Goal: Contribute content: Contribute content

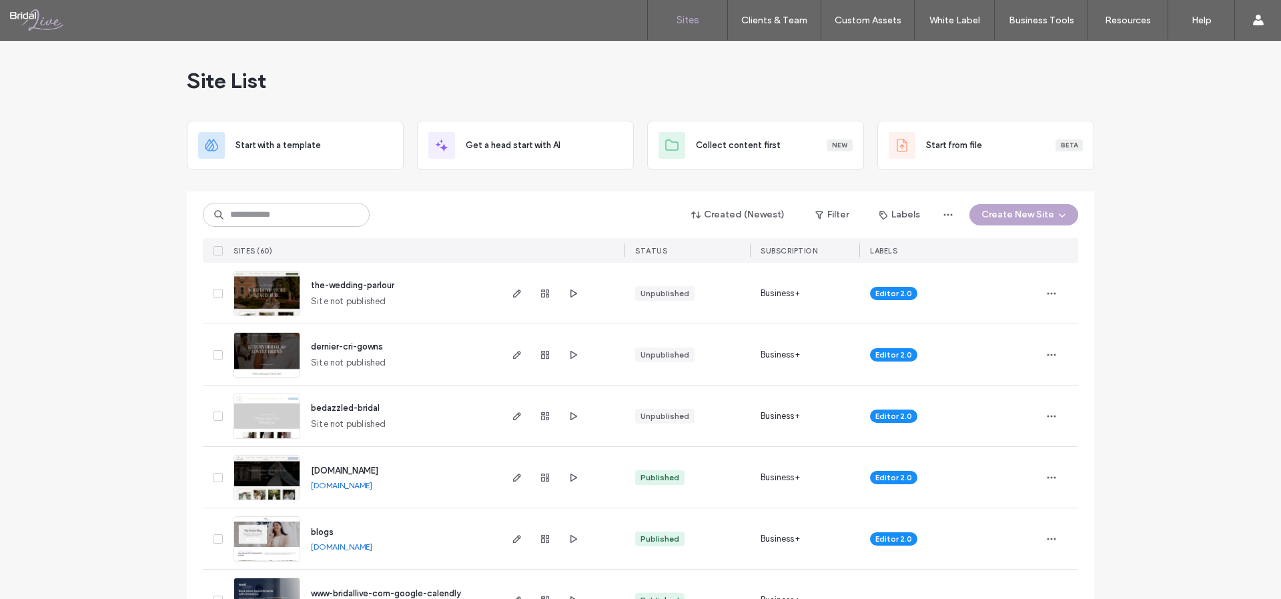
click at [374, 284] on span "the-wedding-parlour" at bounding box center [352, 285] width 83 height 10
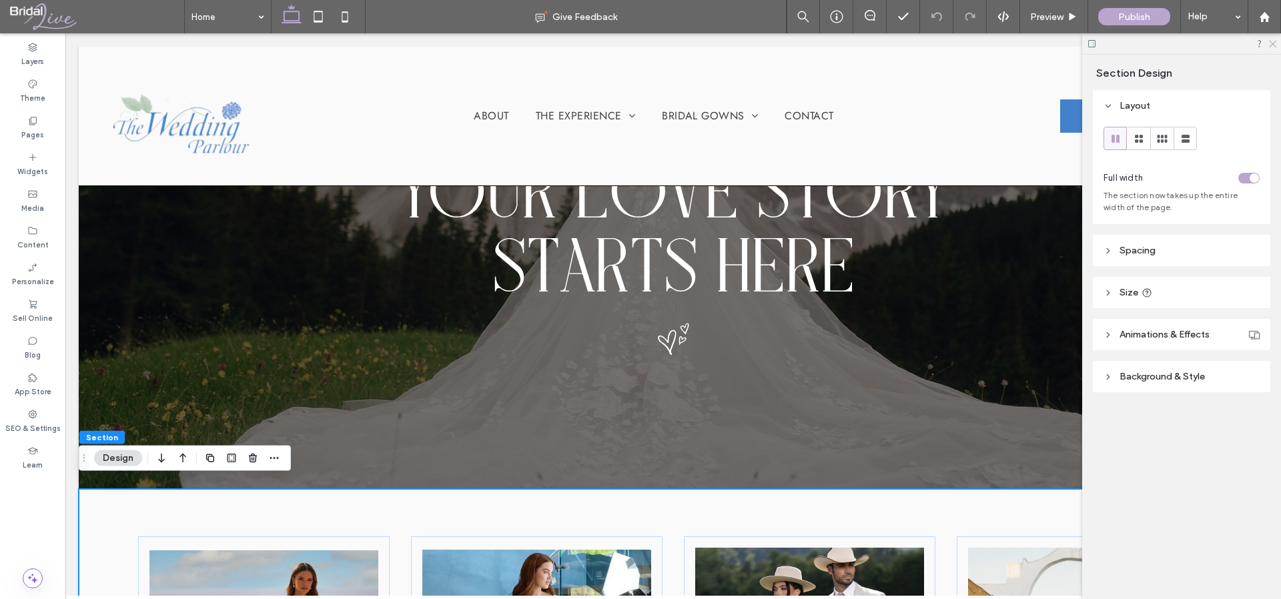
click at [1275, 45] on icon at bounding box center [1272, 43] width 9 height 9
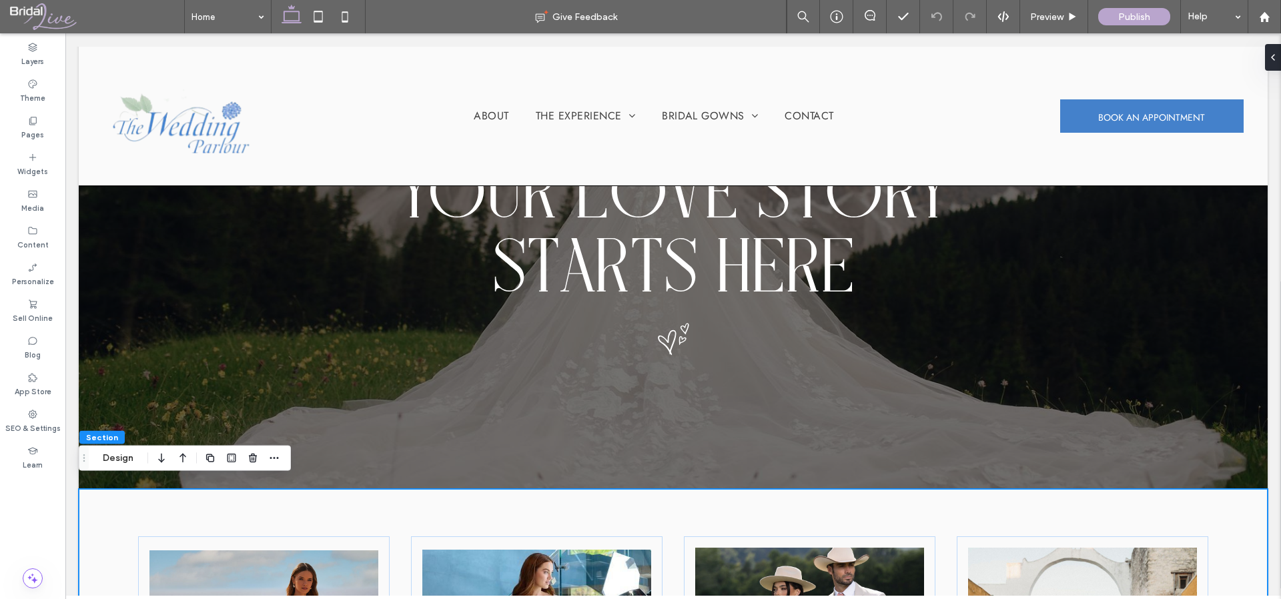
click at [35, 246] on label "Content" at bounding box center [32, 243] width 31 height 15
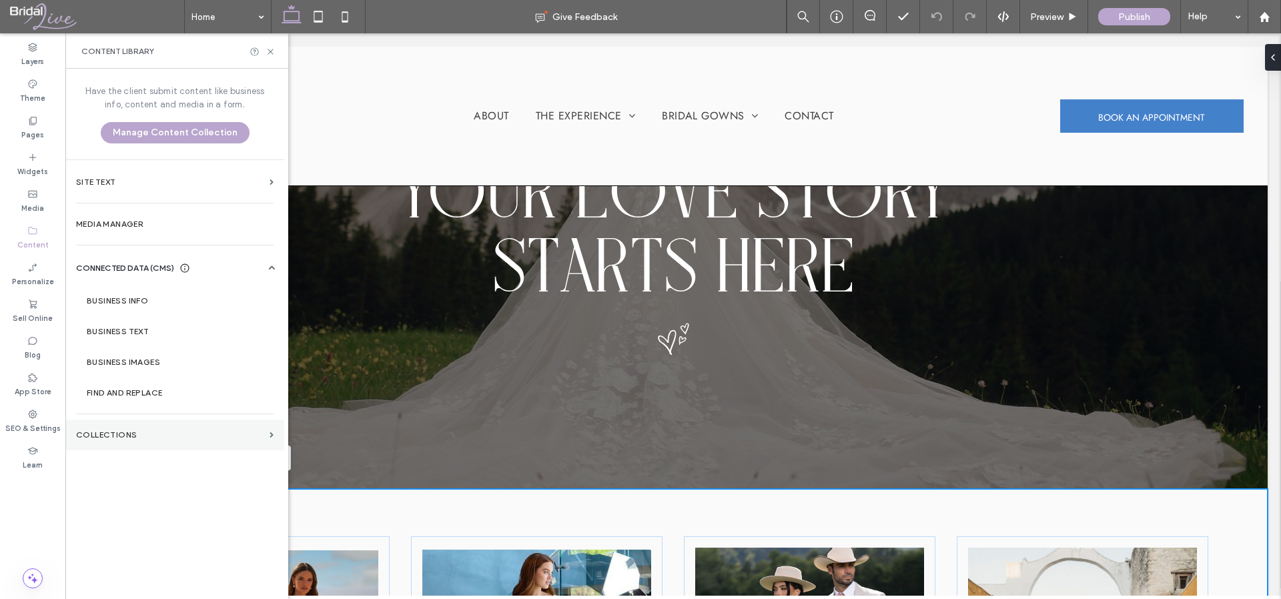
click at [128, 428] on section "Collections" at bounding box center [174, 435] width 219 height 31
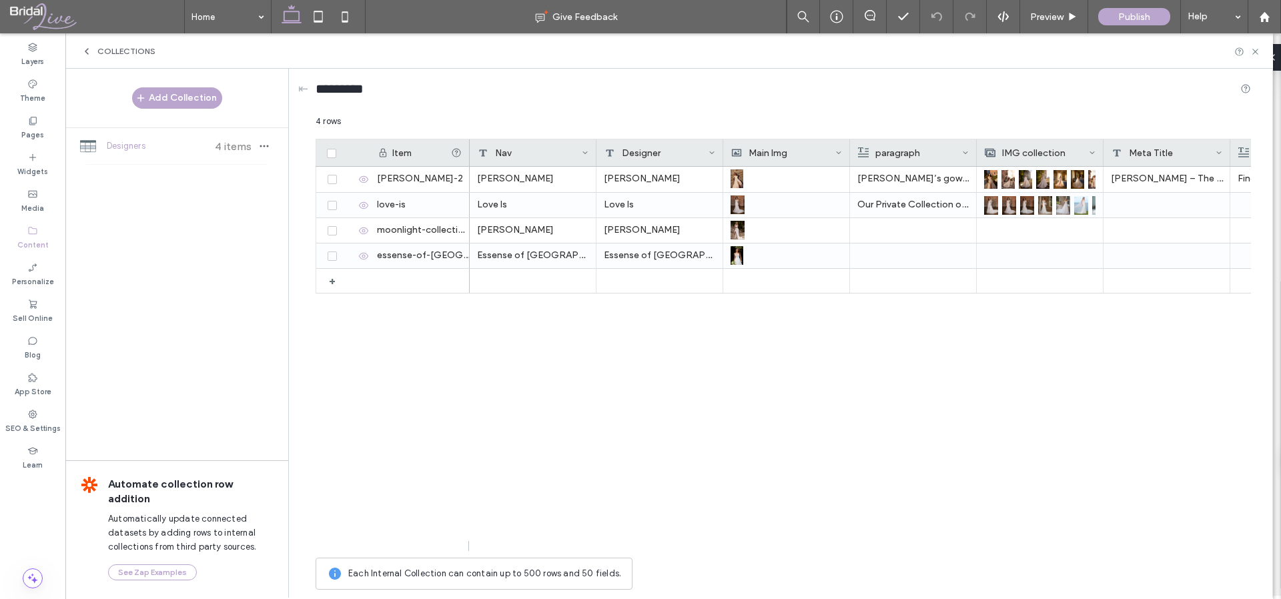
click at [886, 248] on div at bounding box center [913, 256] width 111 height 25
click at [886, 248] on div "******" at bounding box center [922, 245] width 141 height 9
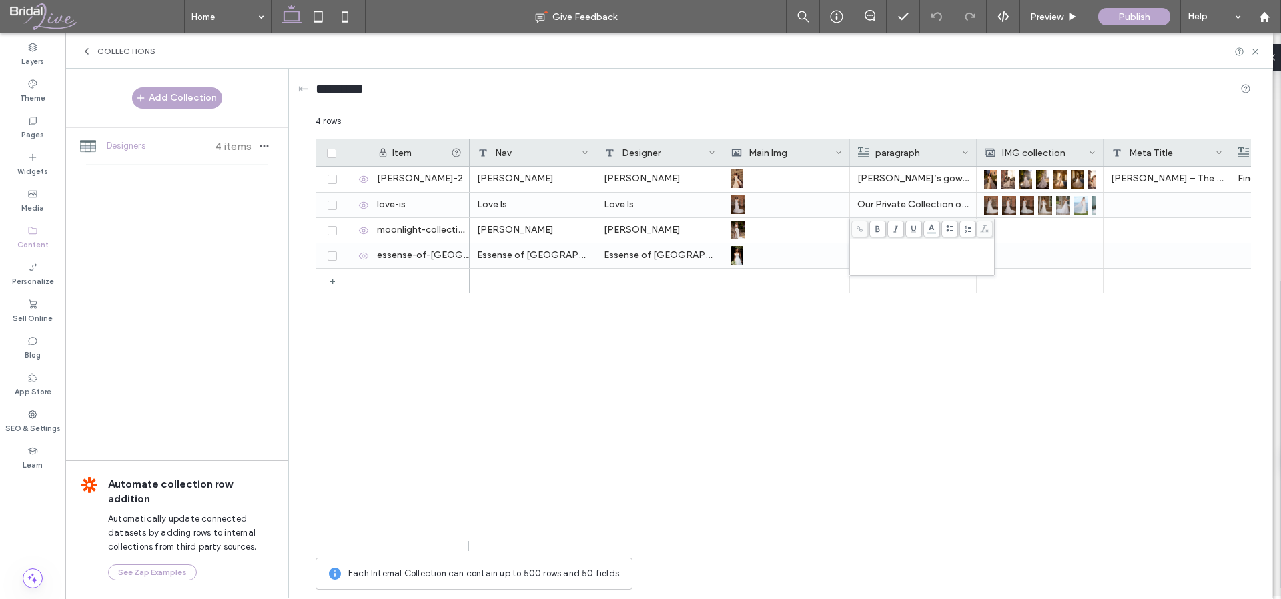
click at [869, 266] on div "Rich Text Editor" at bounding box center [922, 257] width 141 height 33
click at [872, 357] on div "Randy Fenoli Randy Fenoli Randy’s gowns will be arriving this fall – STAY TUNED…" at bounding box center [860, 359] width 781 height 384
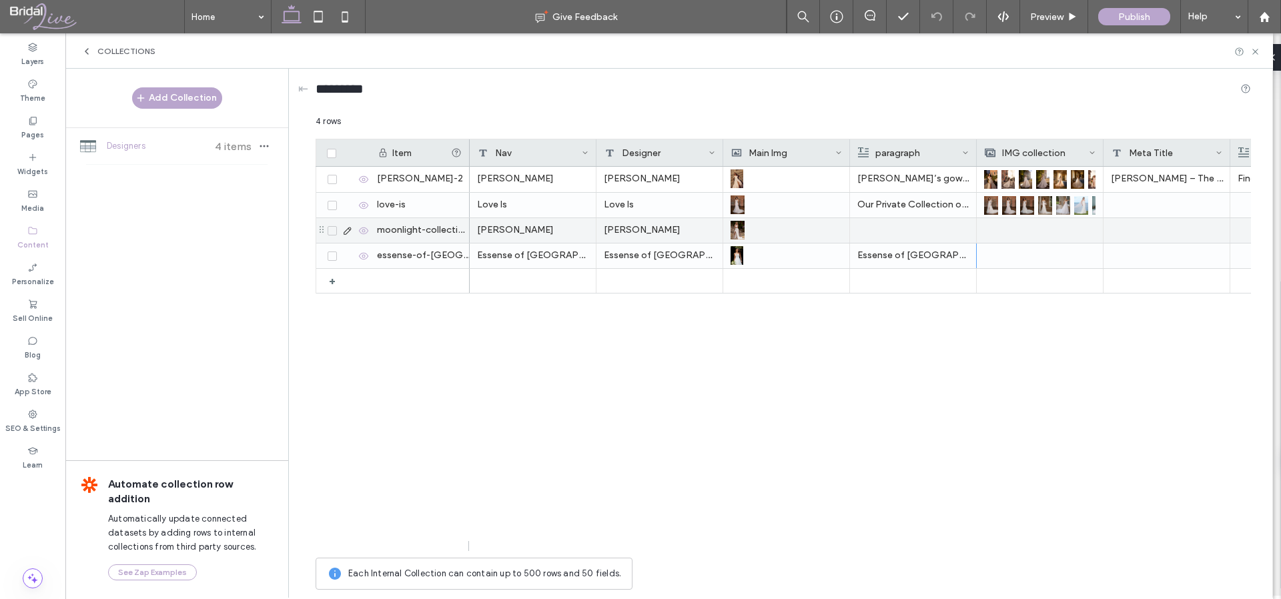
click at [900, 226] on div at bounding box center [913, 230] width 111 height 25
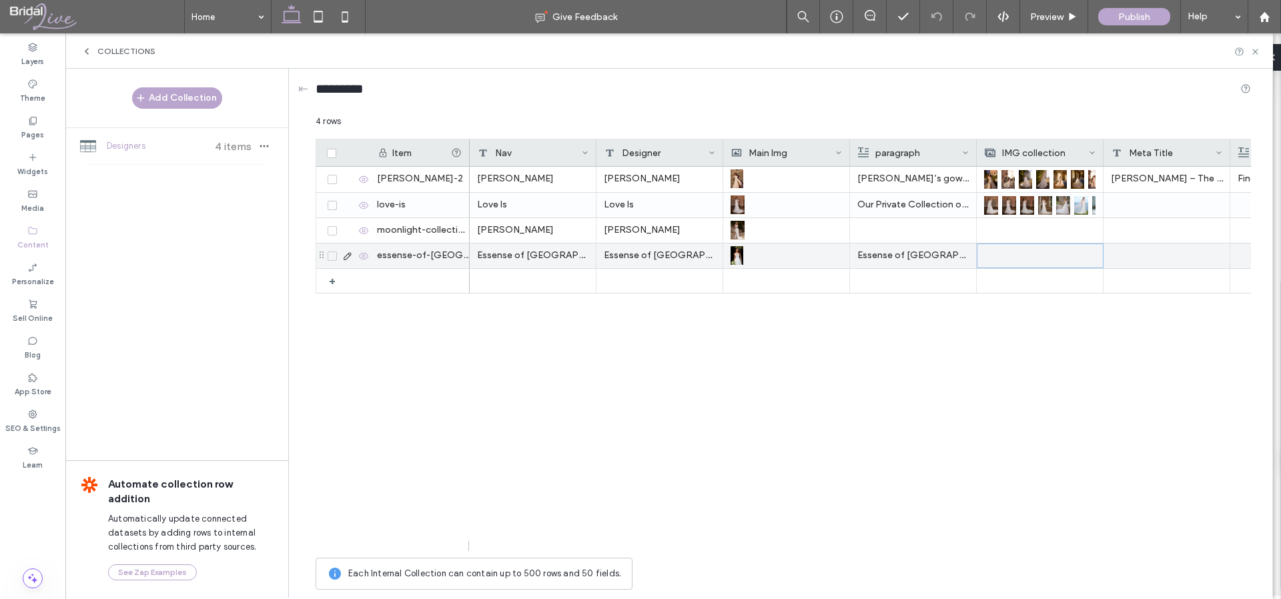
click at [1005, 255] on div at bounding box center [1040, 255] width 111 height 23
click at [913, 228] on div at bounding box center [913, 230] width 111 height 25
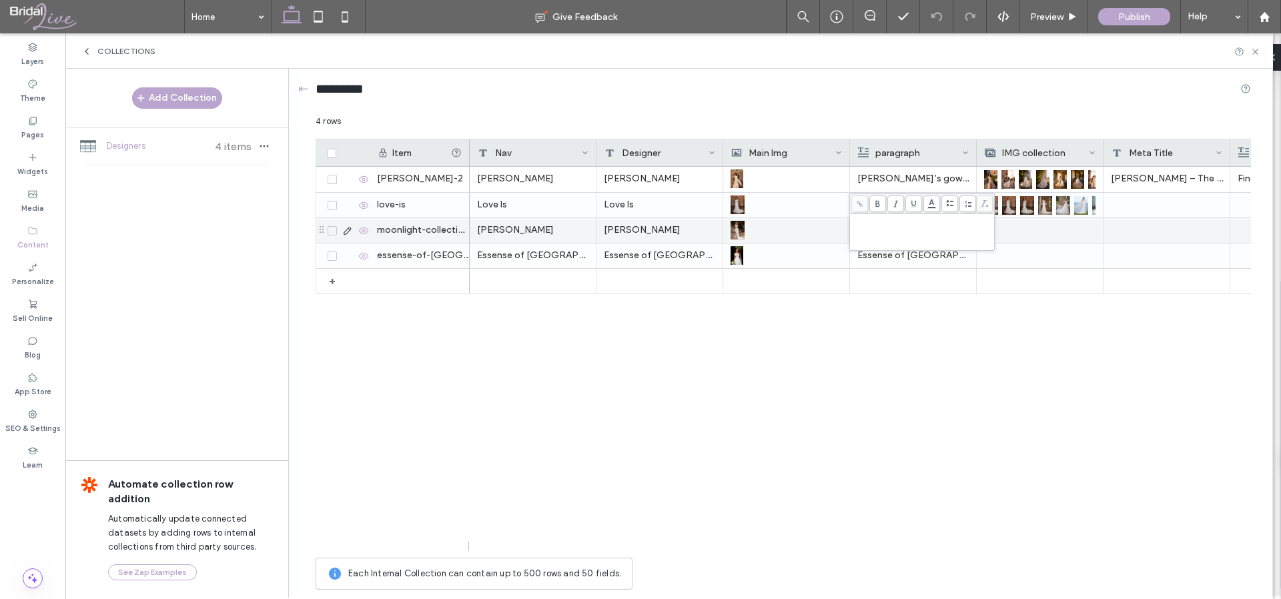
click at [897, 232] on div "Rich Text Editor" at bounding box center [922, 232] width 141 height 33
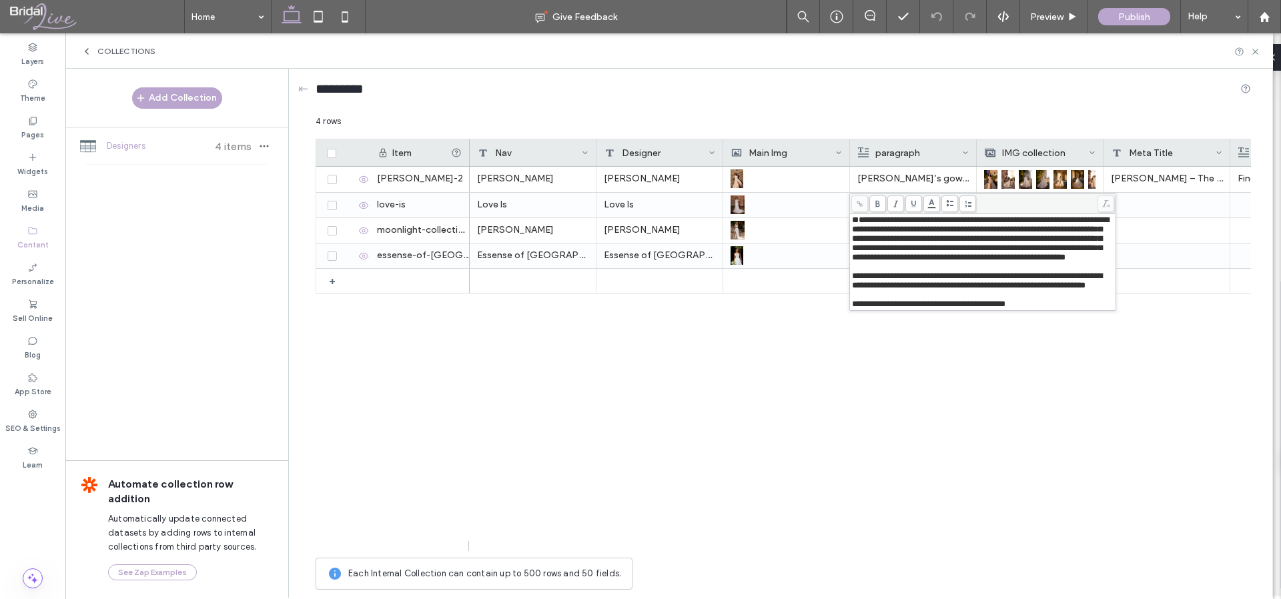
click at [857, 218] on span "**********" at bounding box center [980, 239] width 257 height 46
click at [1066, 380] on div "Randy Fenoli Randy Fenoli Randy’s gowns will be arriving this fall – STAY TUNED…" at bounding box center [860, 359] width 781 height 384
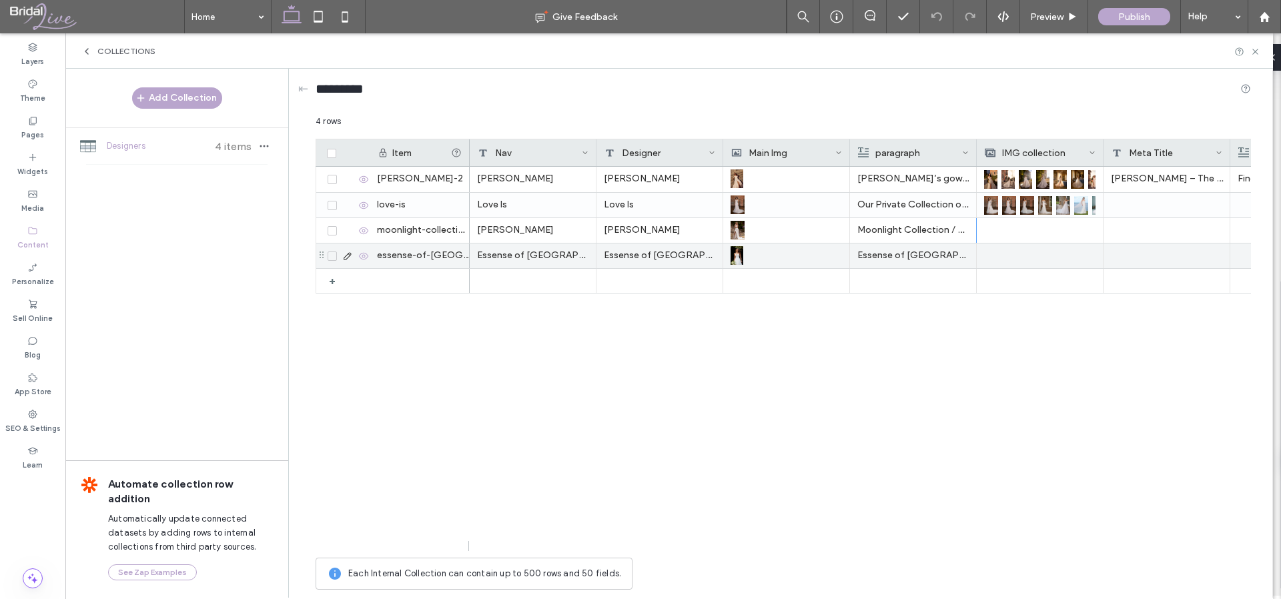
click at [1041, 255] on div at bounding box center [1039, 256] width 111 height 25
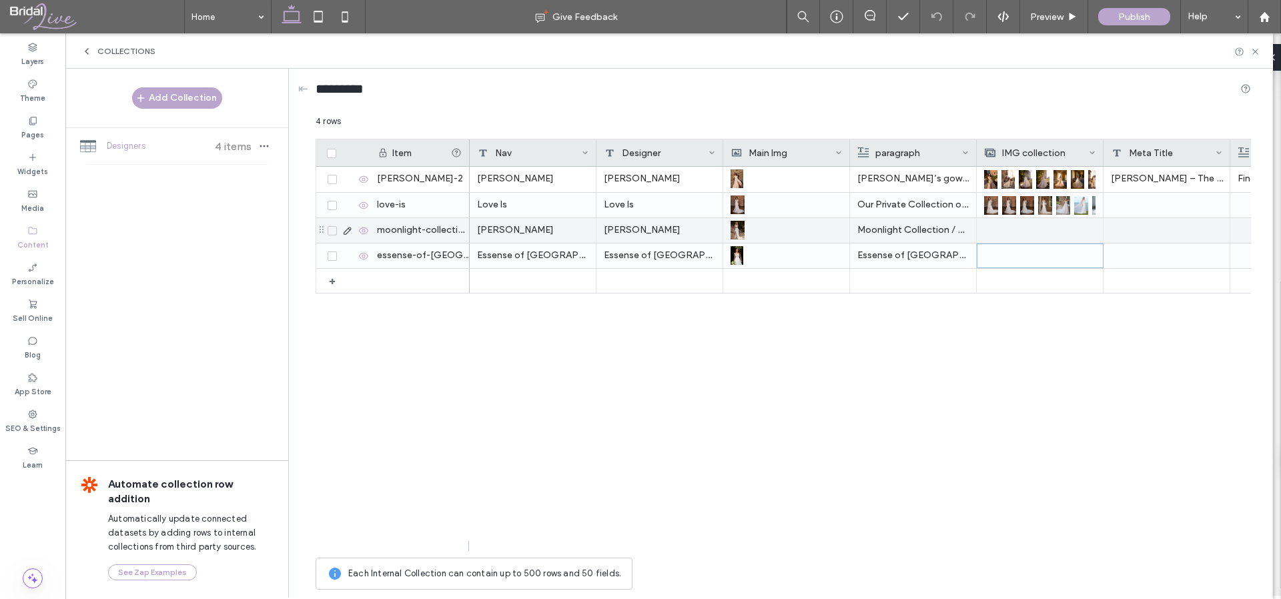
click at [1084, 235] on div at bounding box center [1039, 230] width 111 height 25
click at [1082, 224] on div at bounding box center [1040, 230] width 111 height 23
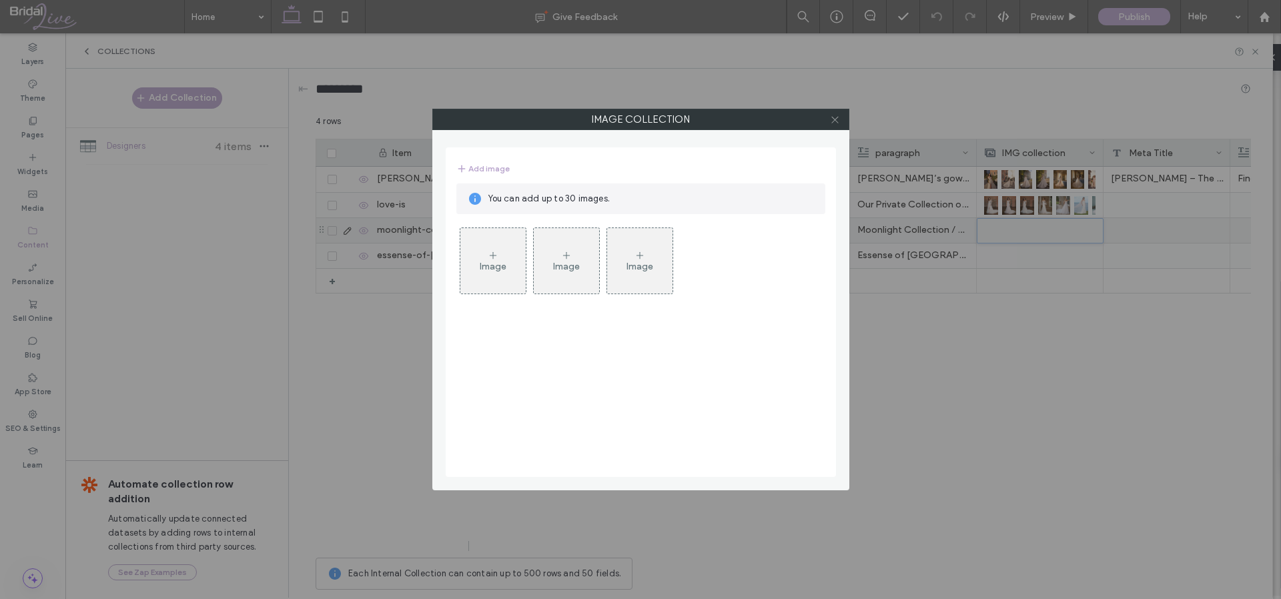
click at [836, 123] on icon at bounding box center [835, 120] width 10 height 10
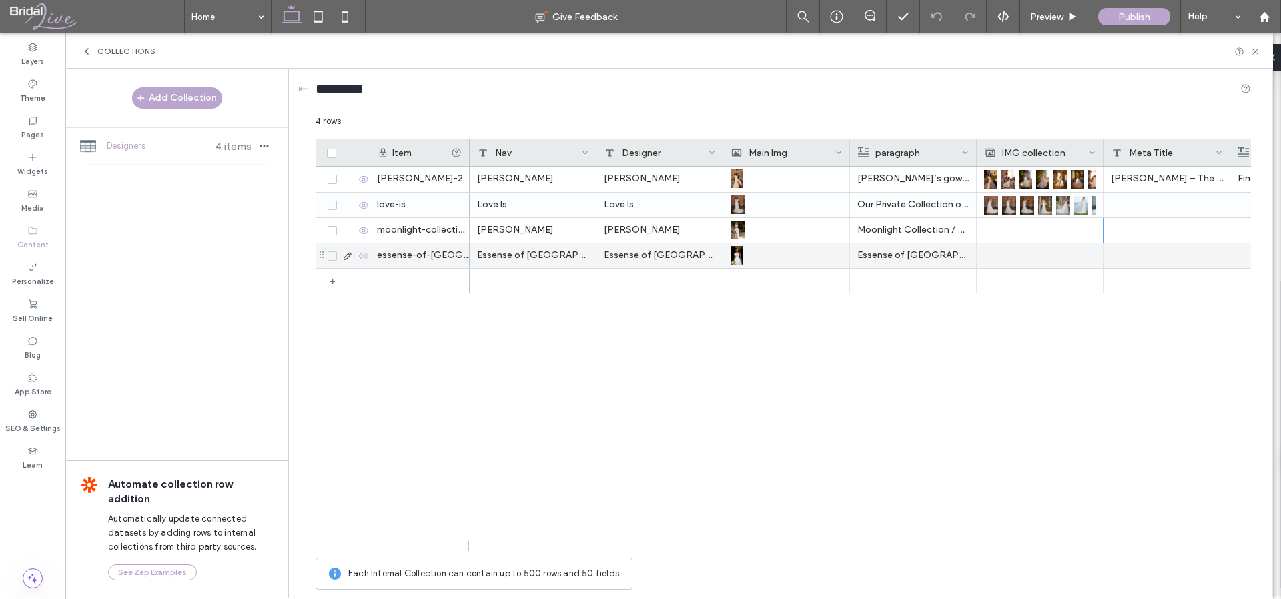
click at [1022, 262] on div at bounding box center [1039, 256] width 111 height 25
click at [1022, 262] on div at bounding box center [1040, 255] width 111 height 23
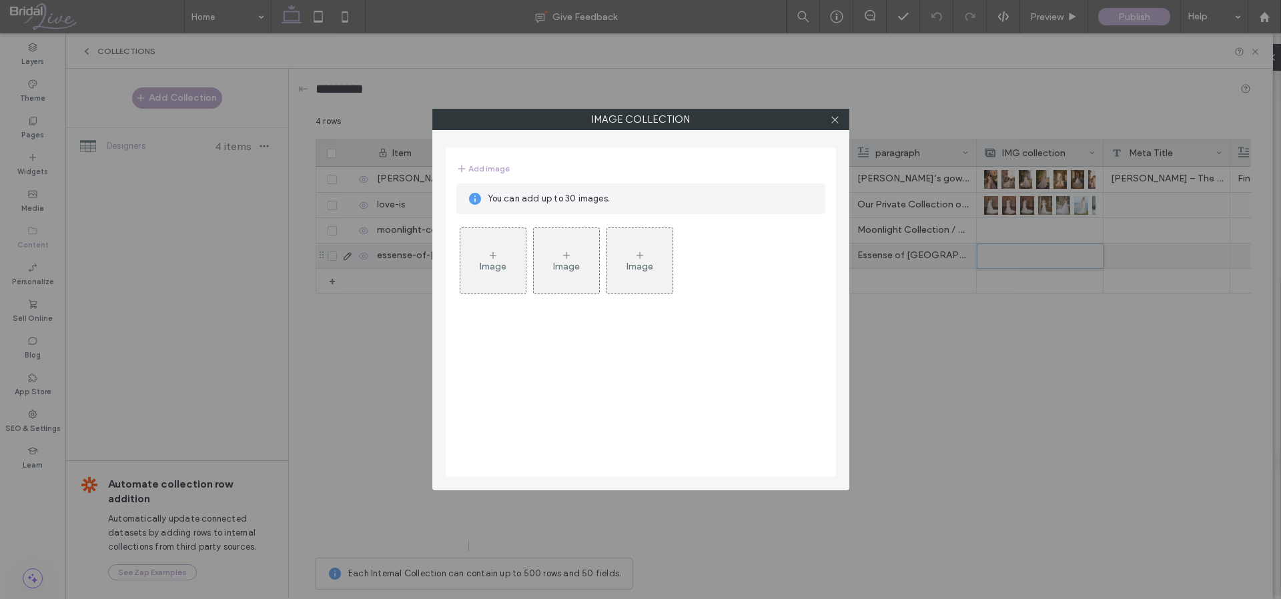
click at [482, 250] on div "Image" at bounding box center [492, 261] width 65 height 63
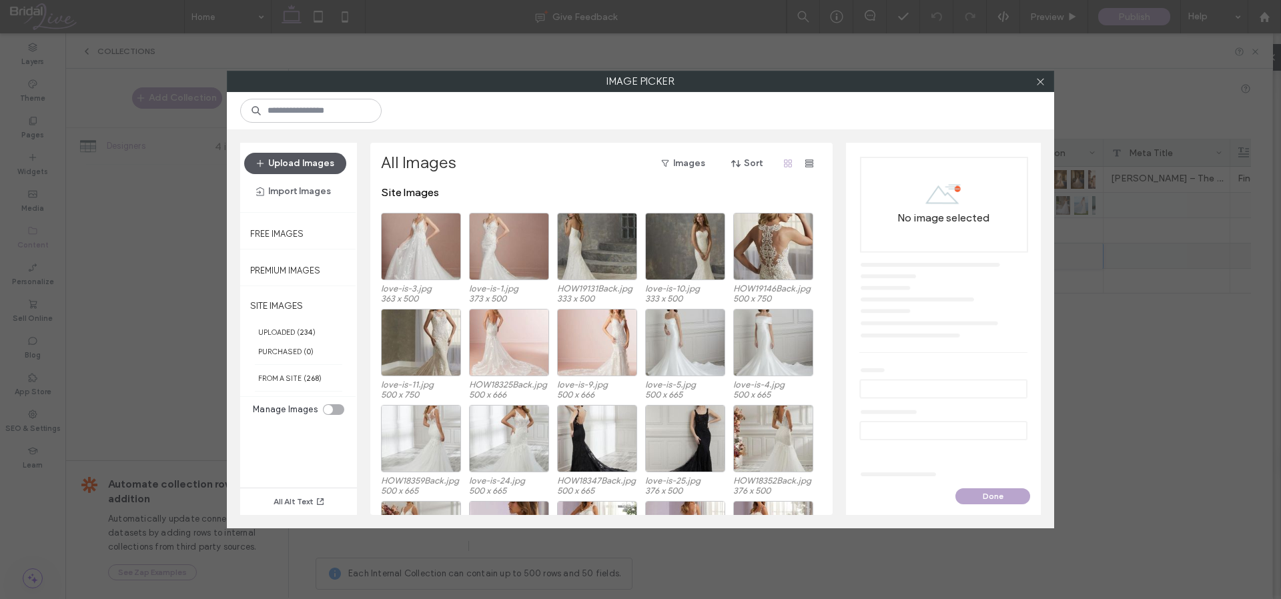
click at [311, 161] on button "Upload Images" at bounding box center [295, 163] width 102 height 21
click at [342, 406] on div "toggle" at bounding box center [333, 409] width 21 height 11
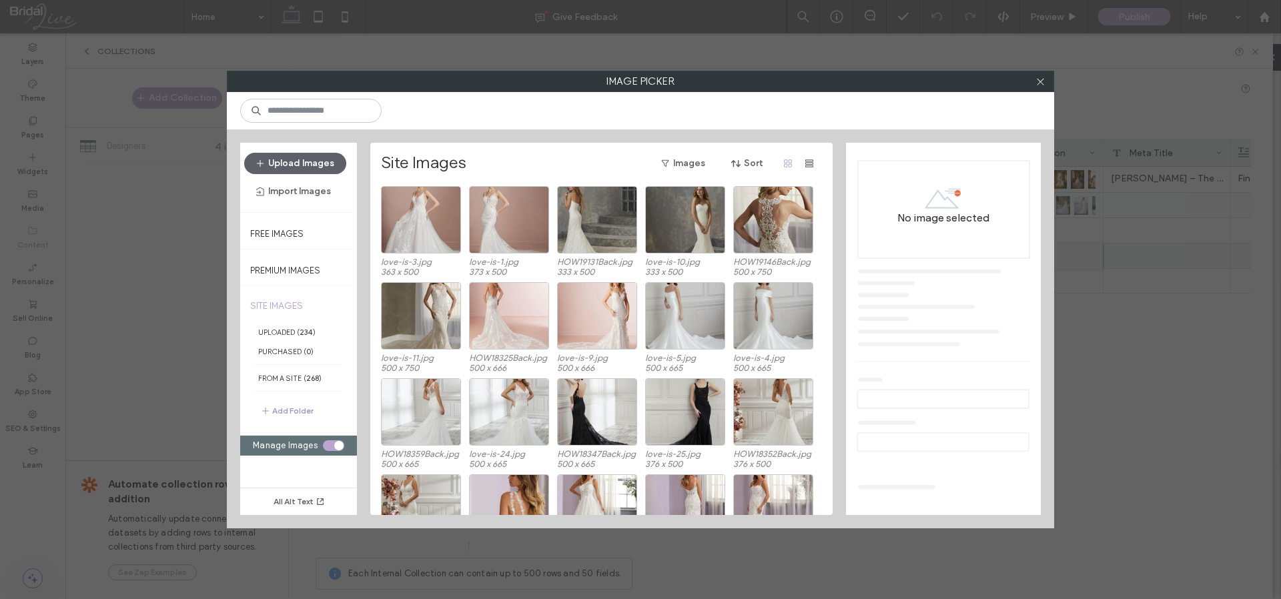
click at [300, 414] on button "Add Folder" at bounding box center [286, 411] width 53 height 16
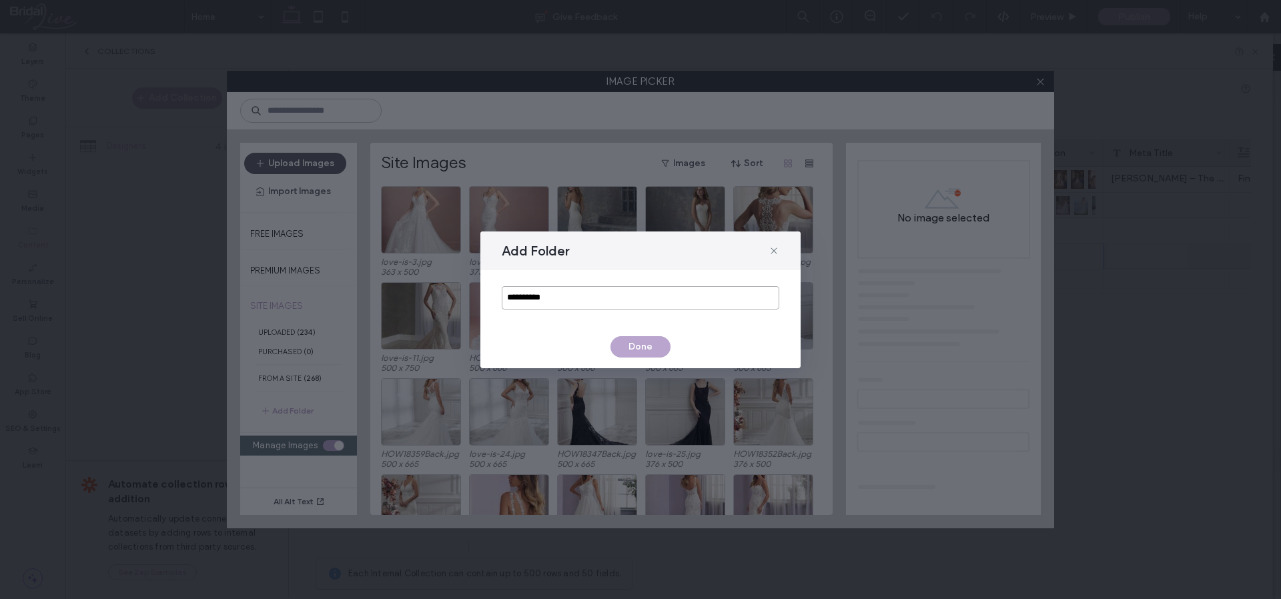
click at [548, 300] on input "**********" at bounding box center [641, 297] width 278 height 23
type input "*"
type input "***"
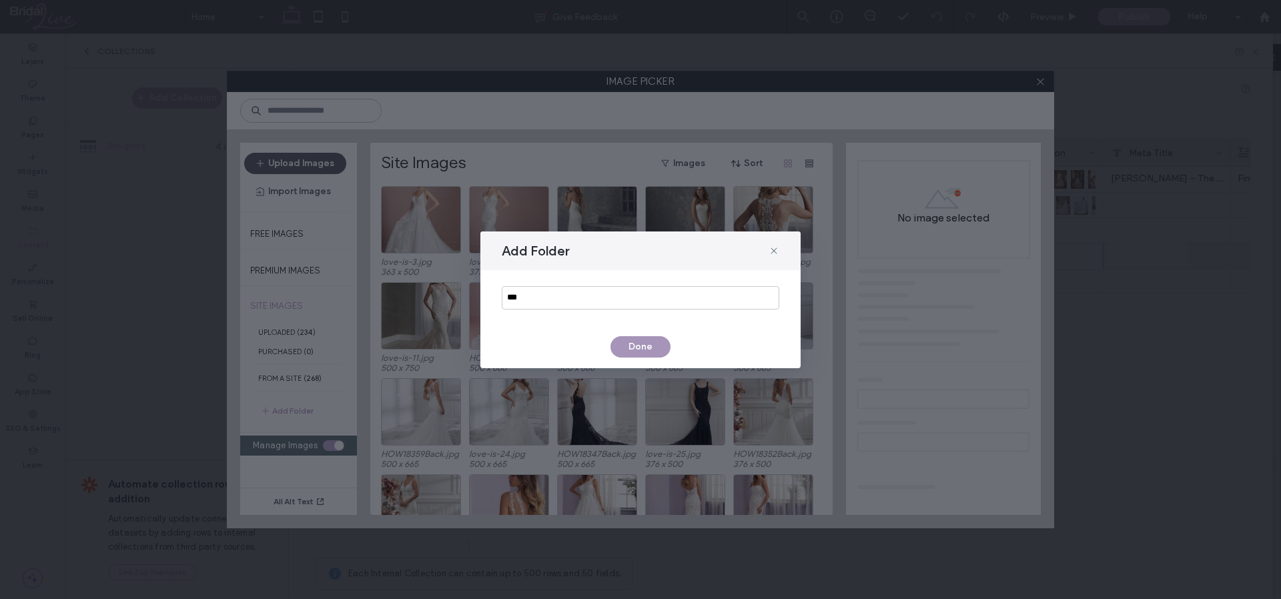
click at [644, 340] on button "Done" at bounding box center [641, 346] width 60 height 21
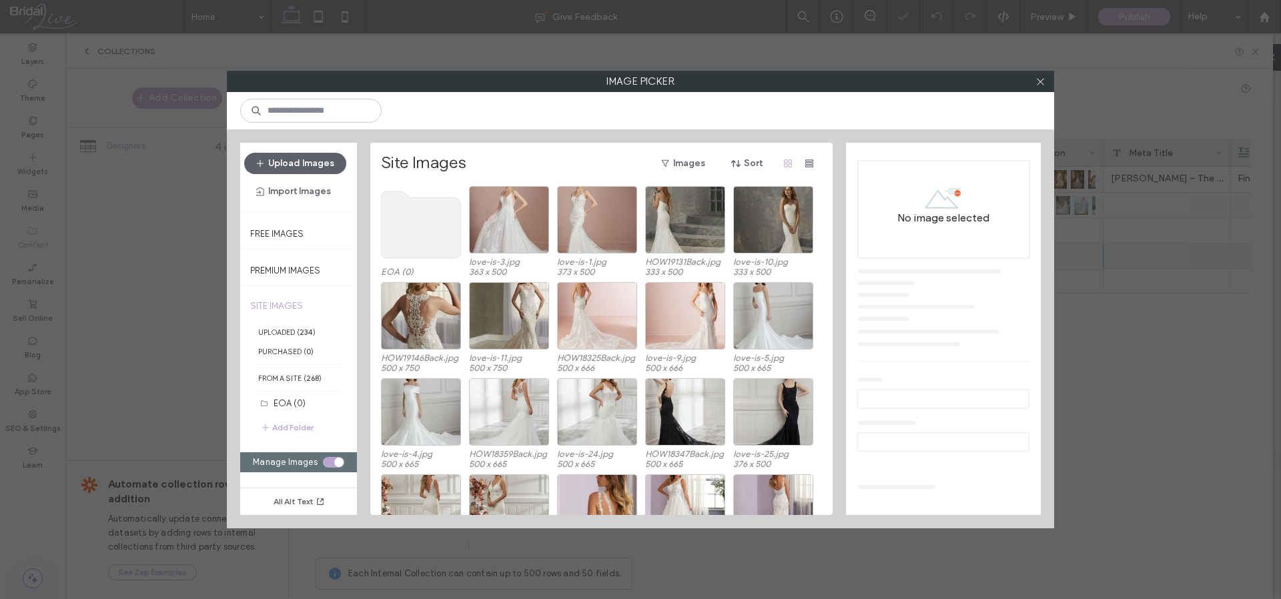
click at [405, 218] on use at bounding box center [421, 225] width 79 height 67
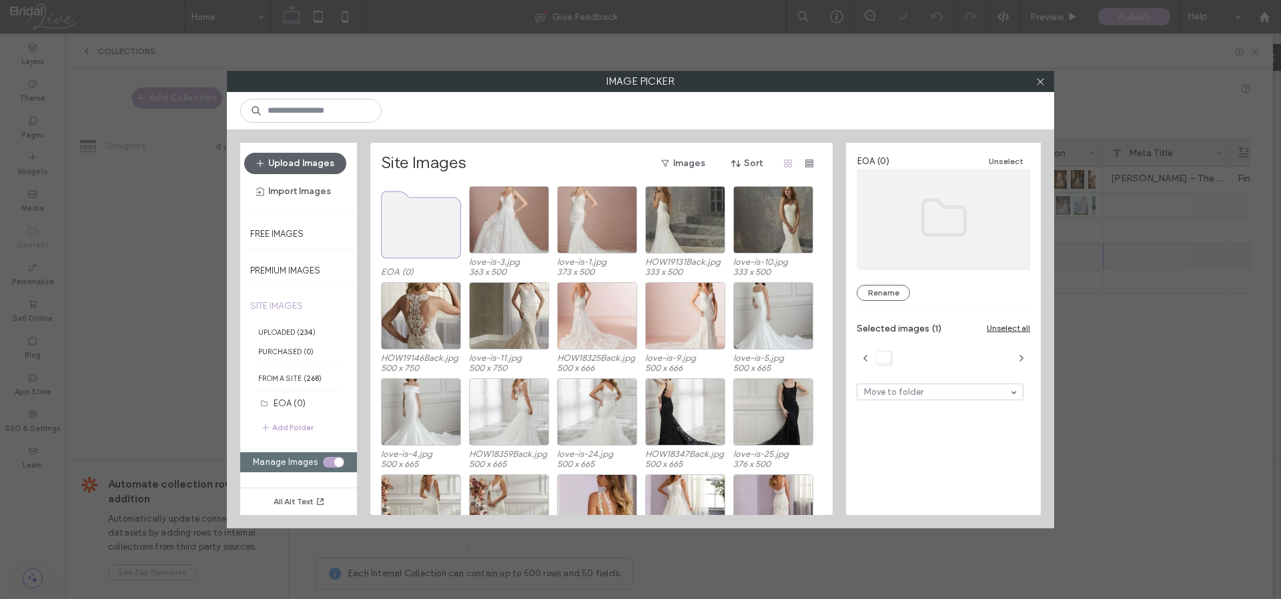
click at [405, 218] on use at bounding box center [421, 225] width 79 height 67
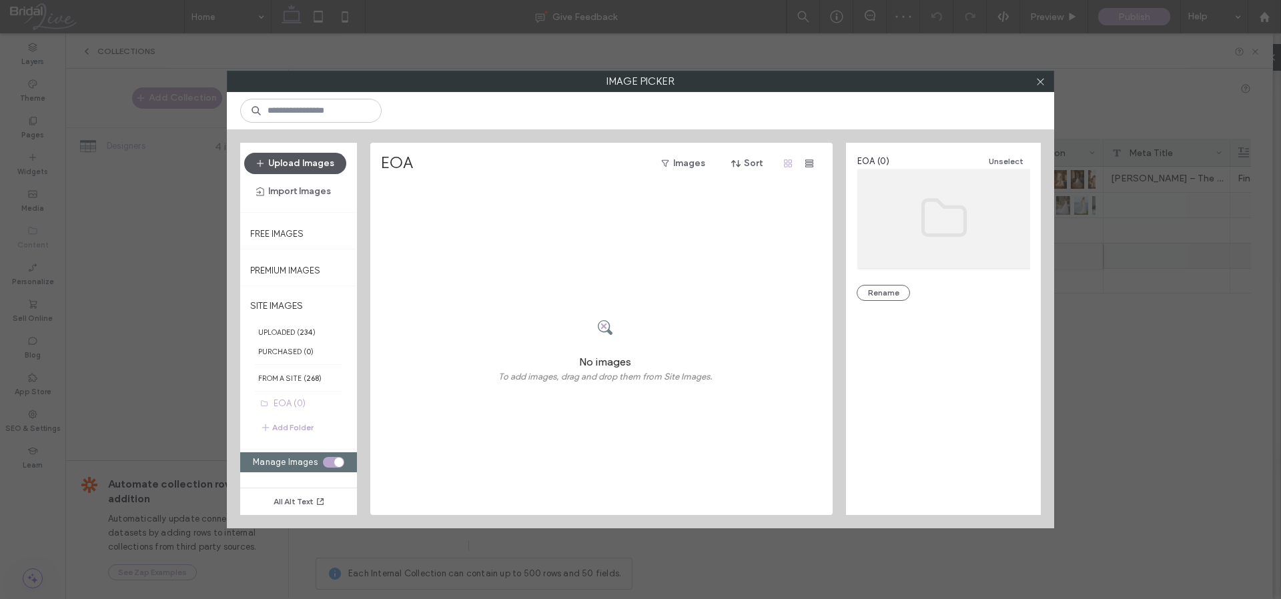
click at [331, 157] on button "Upload Images" at bounding box center [295, 163] width 102 height 21
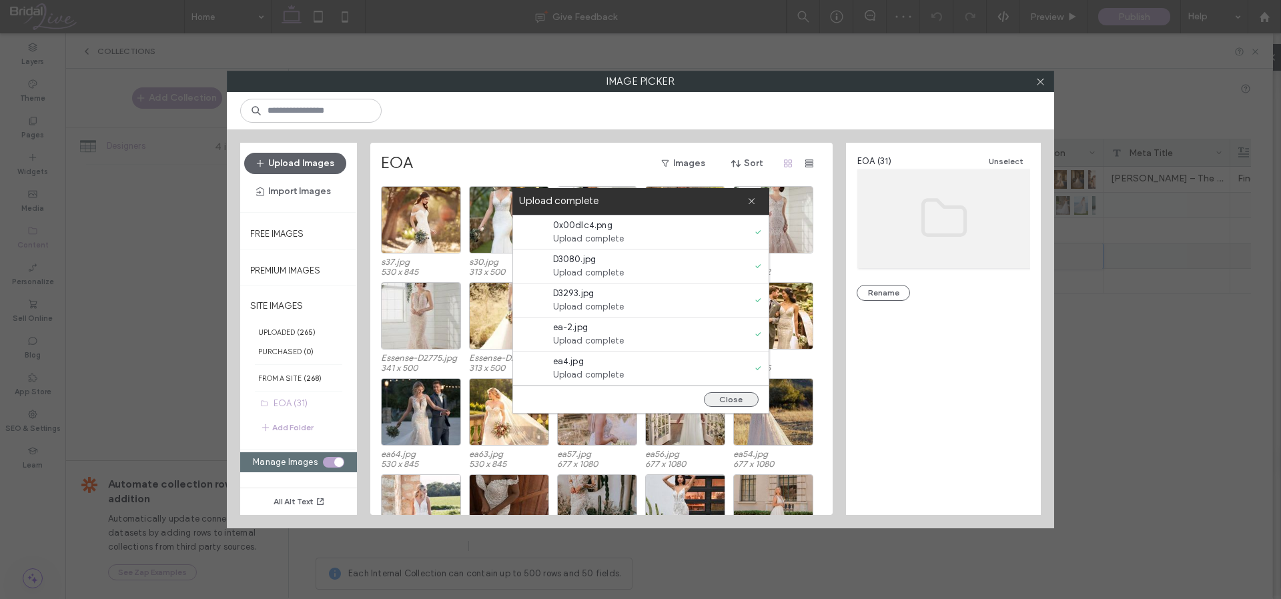
click at [740, 395] on button "Close" at bounding box center [731, 399] width 55 height 15
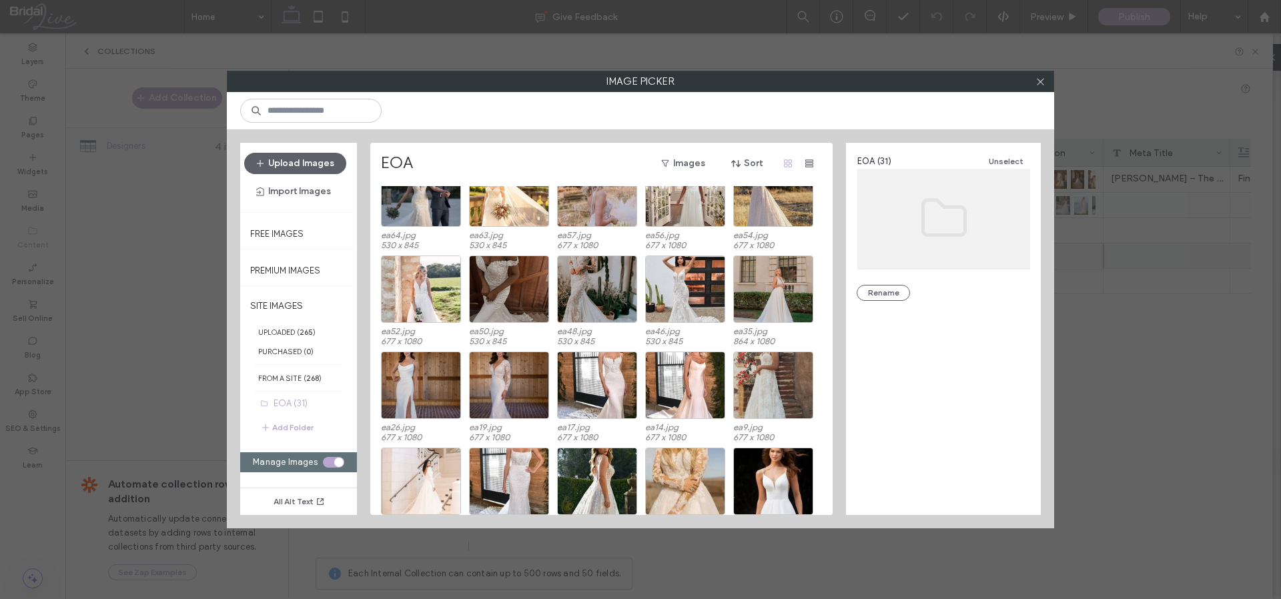
scroll to position [88, 0]
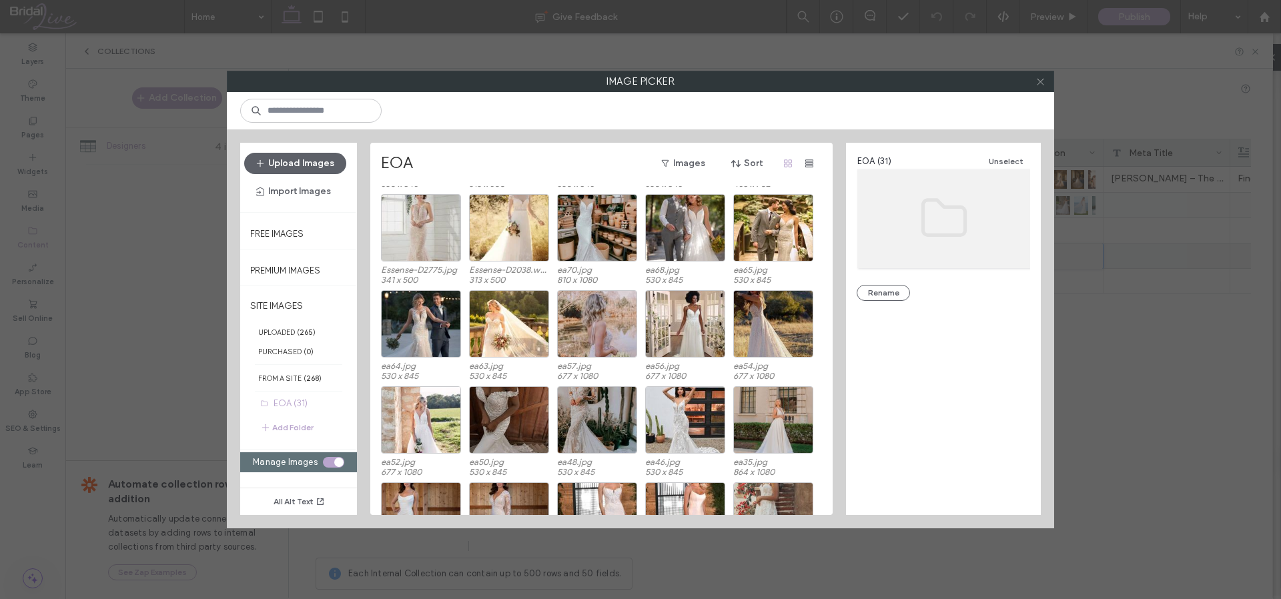
click at [1038, 80] on icon at bounding box center [1041, 82] width 10 height 10
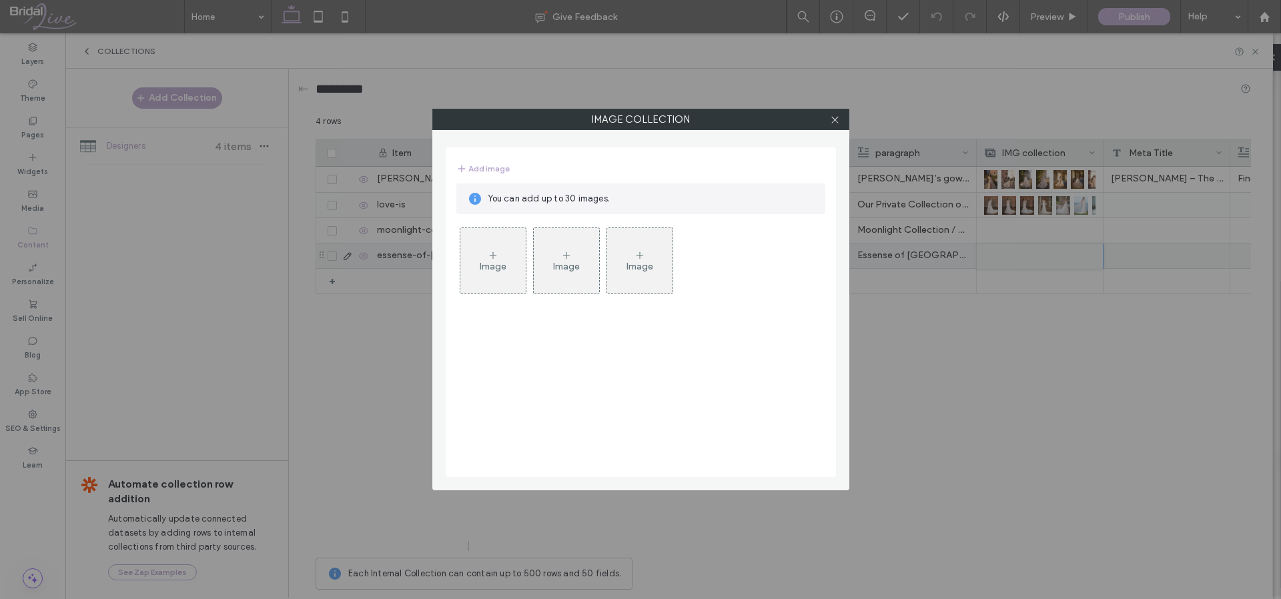
click at [498, 254] on div "Image" at bounding box center [492, 261] width 65 height 63
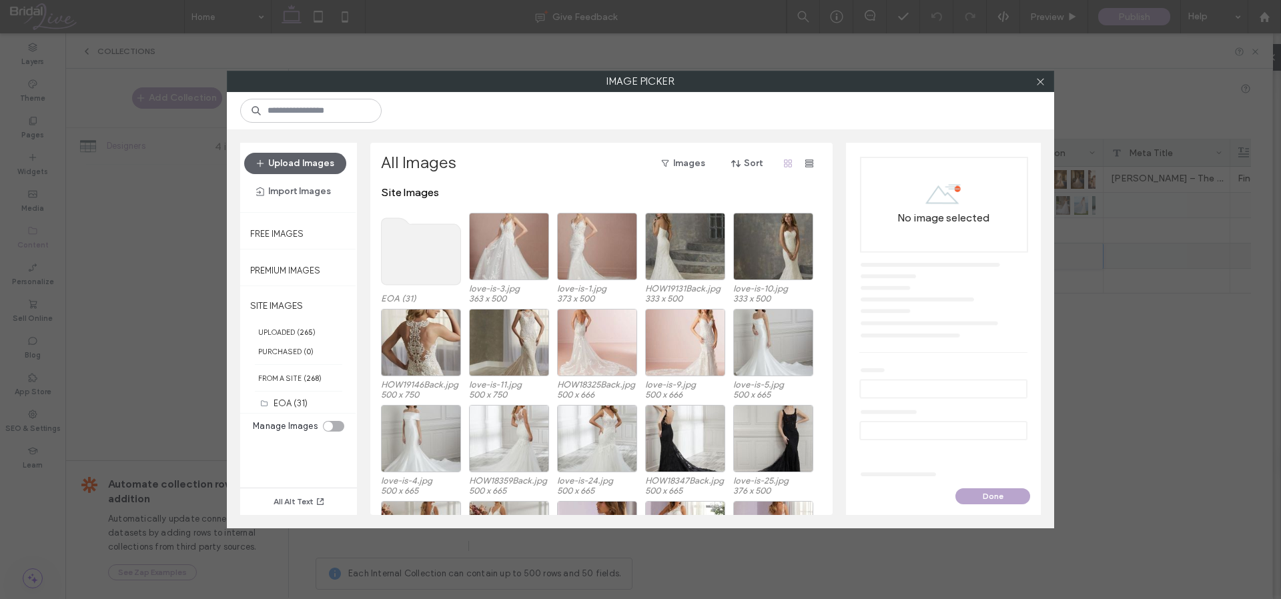
click at [421, 234] on use at bounding box center [421, 251] width 79 height 67
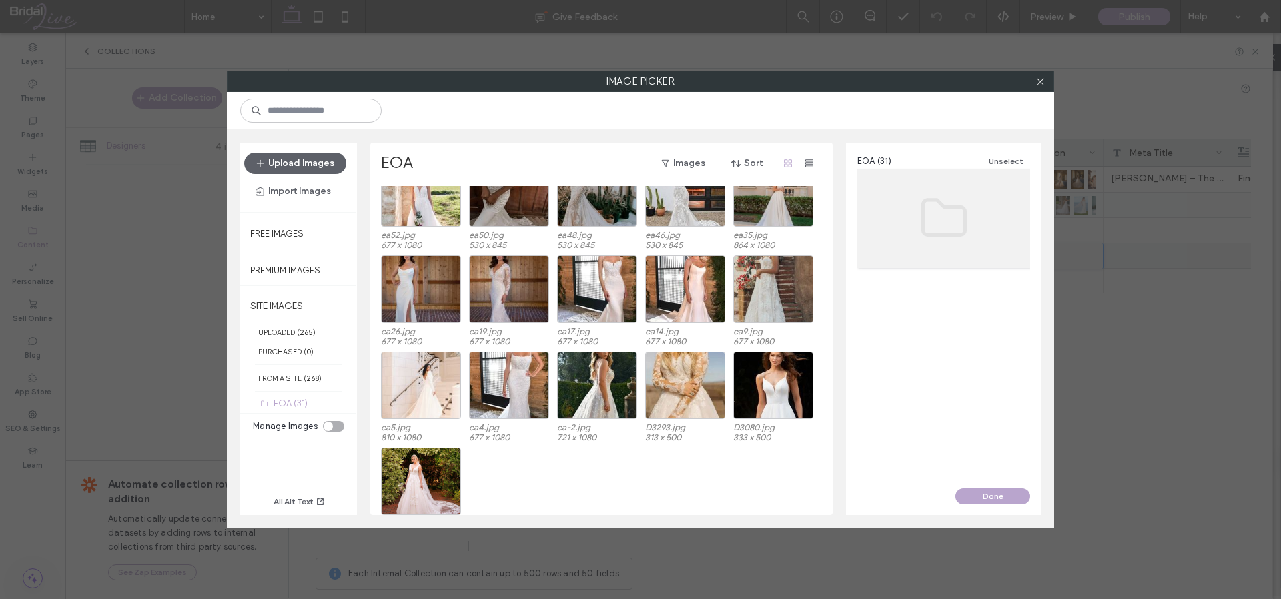
scroll to position [344, 0]
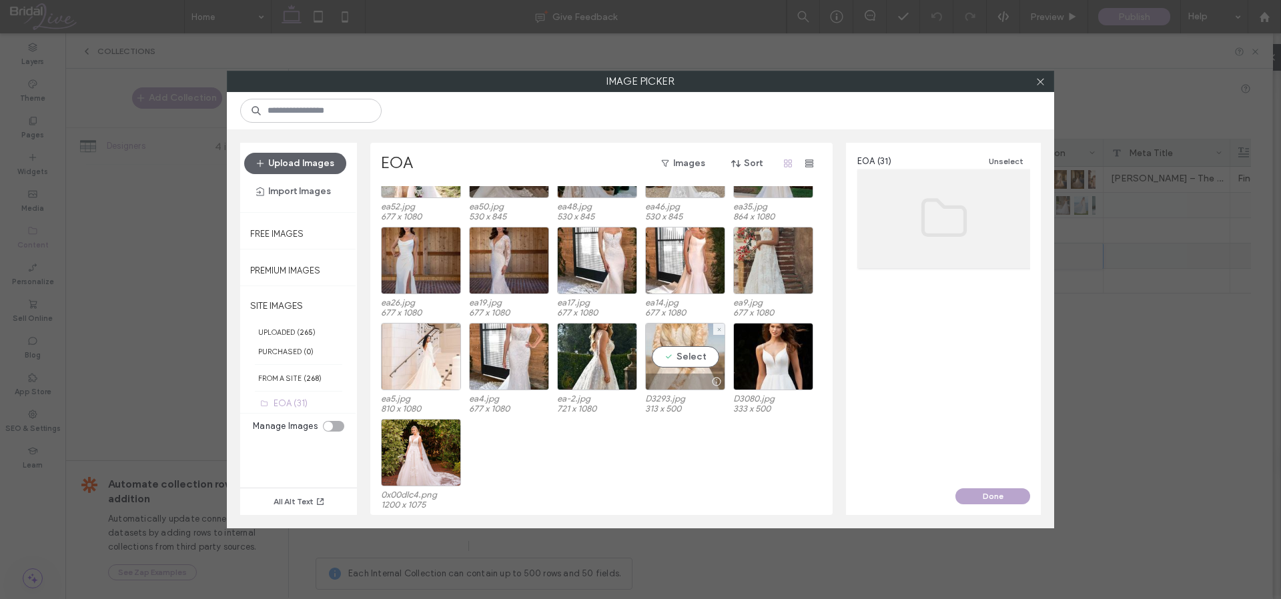
click at [681, 332] on div "Select" at bounding box center [685, 356] width 80 height 67
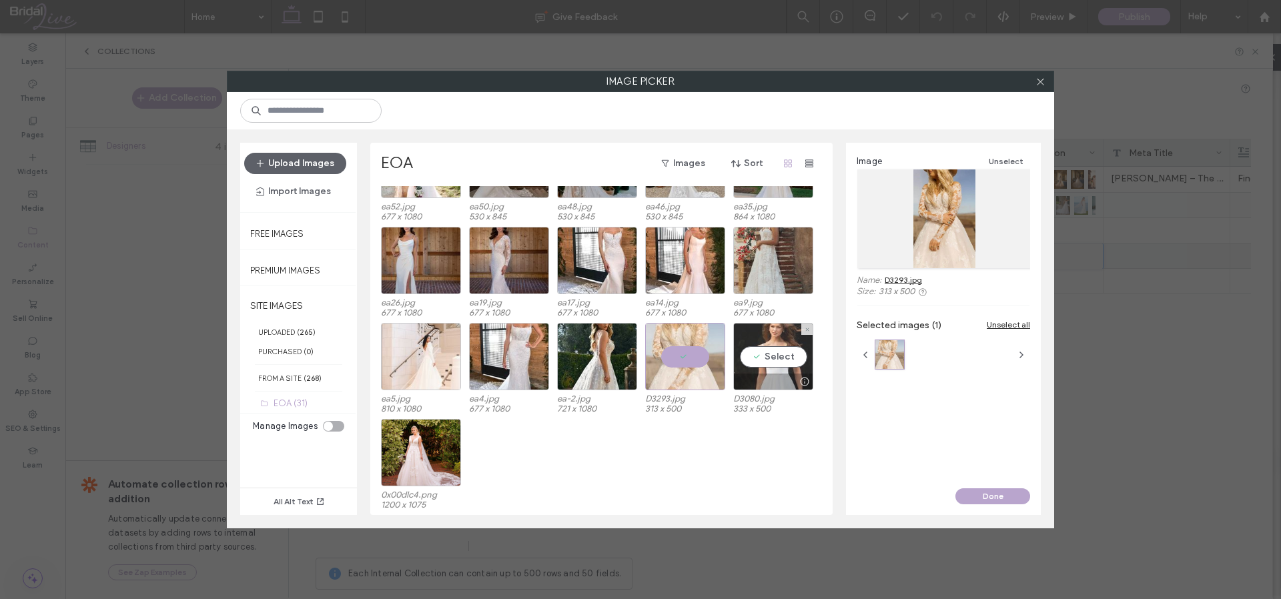
click at [759, 356] on div "Select" at bounding box center [773, 356] width 80 height 67
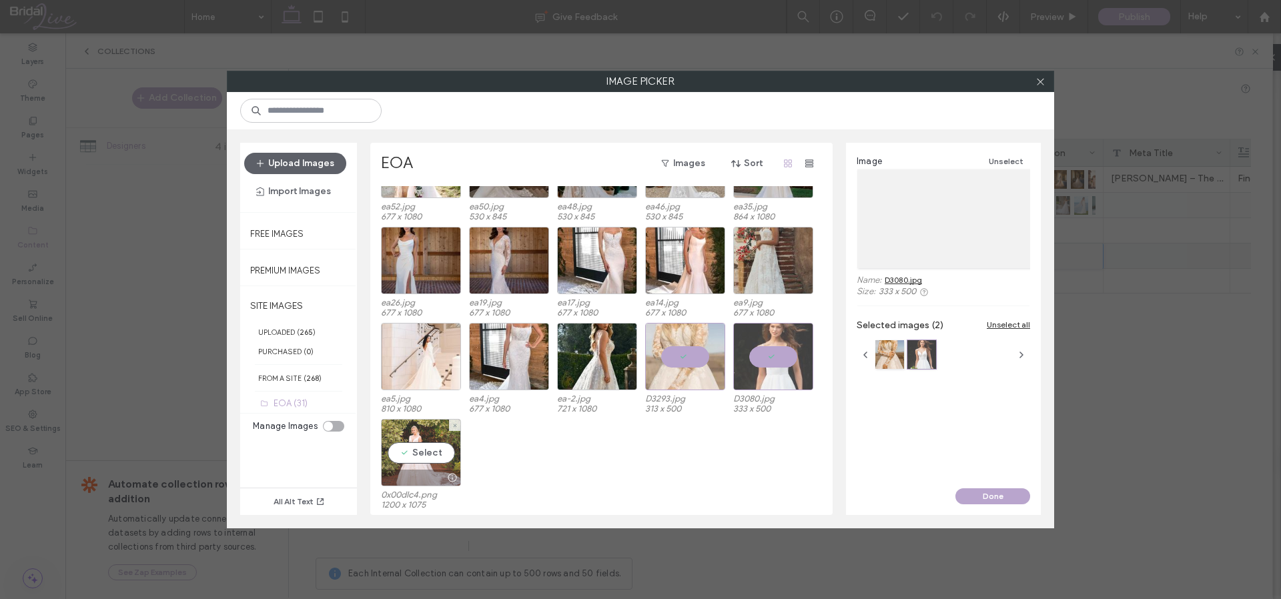
click at [415, 448] on div "Select" at bounding box center [421, 452] width 80 height 67
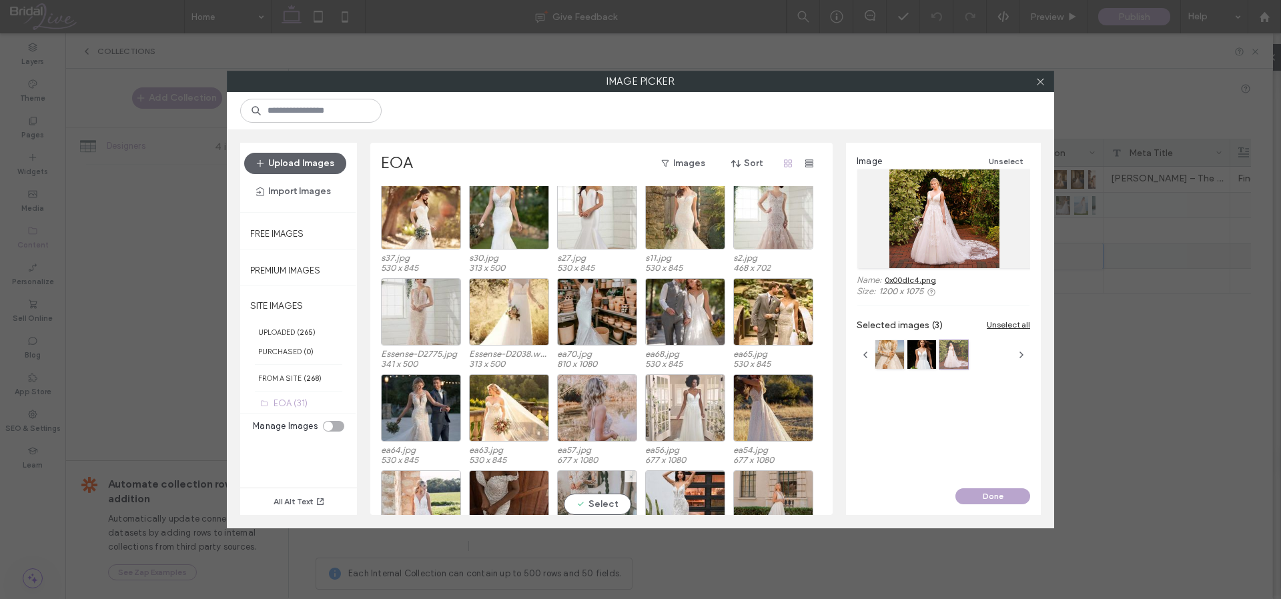
scroll to position [0, 0]
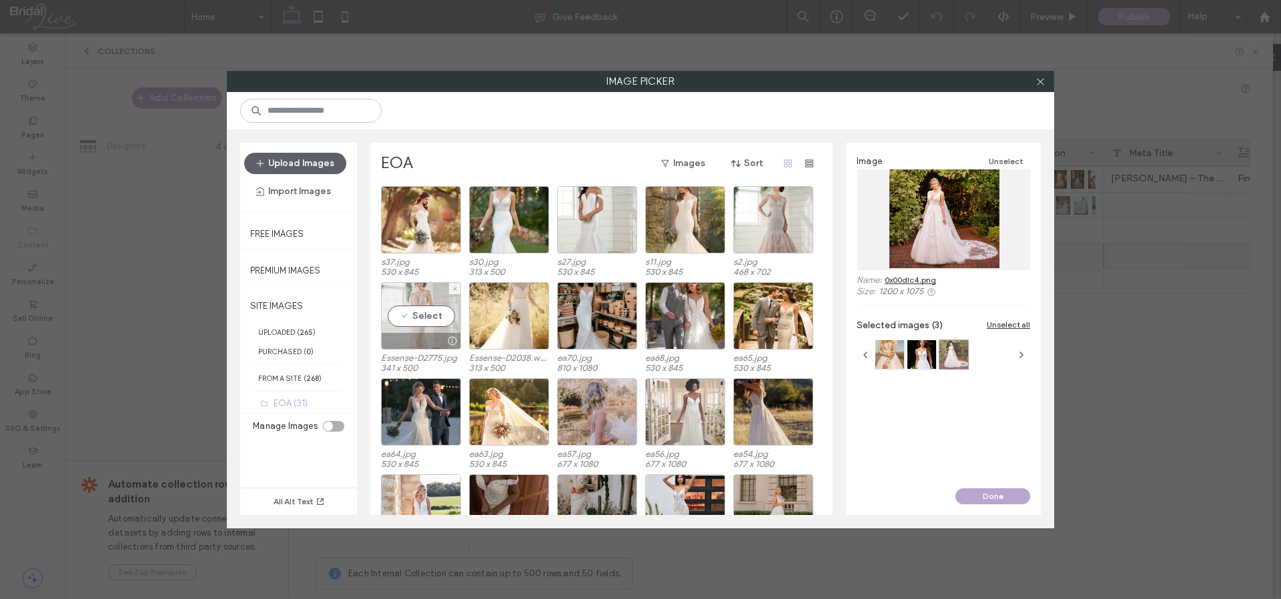
click at [422, 309] on div "Select" at bounding box center [421, 315] width 80 height 67
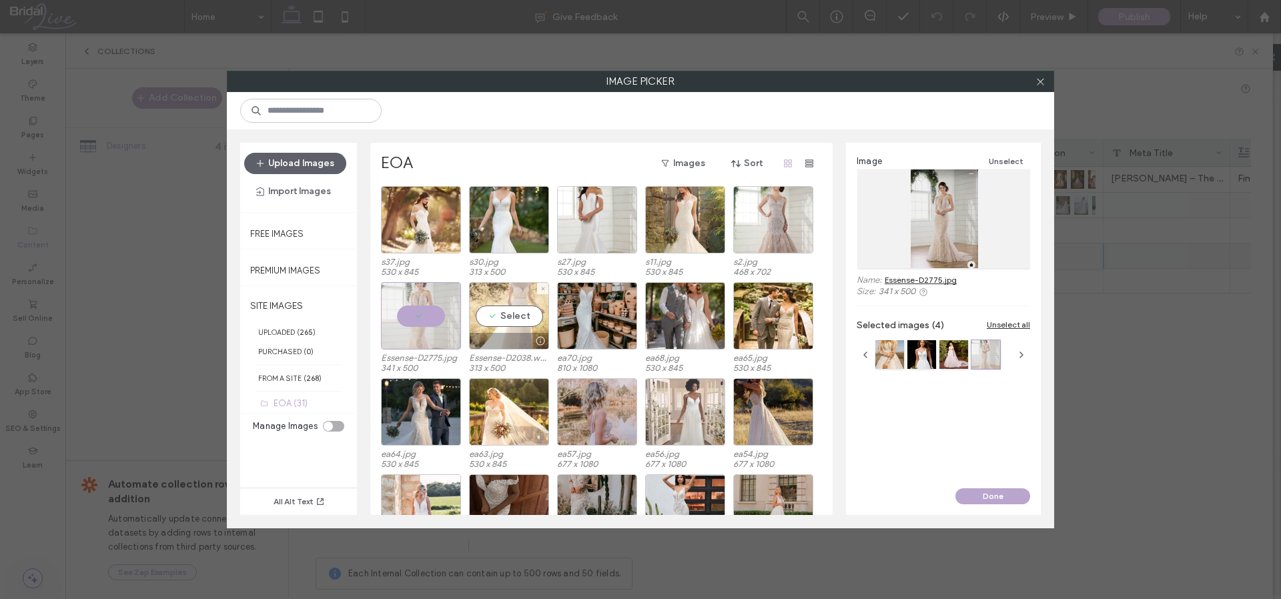
click at [517, 308] on div "Select" at bounding box center [509, 315] width 80 height 67
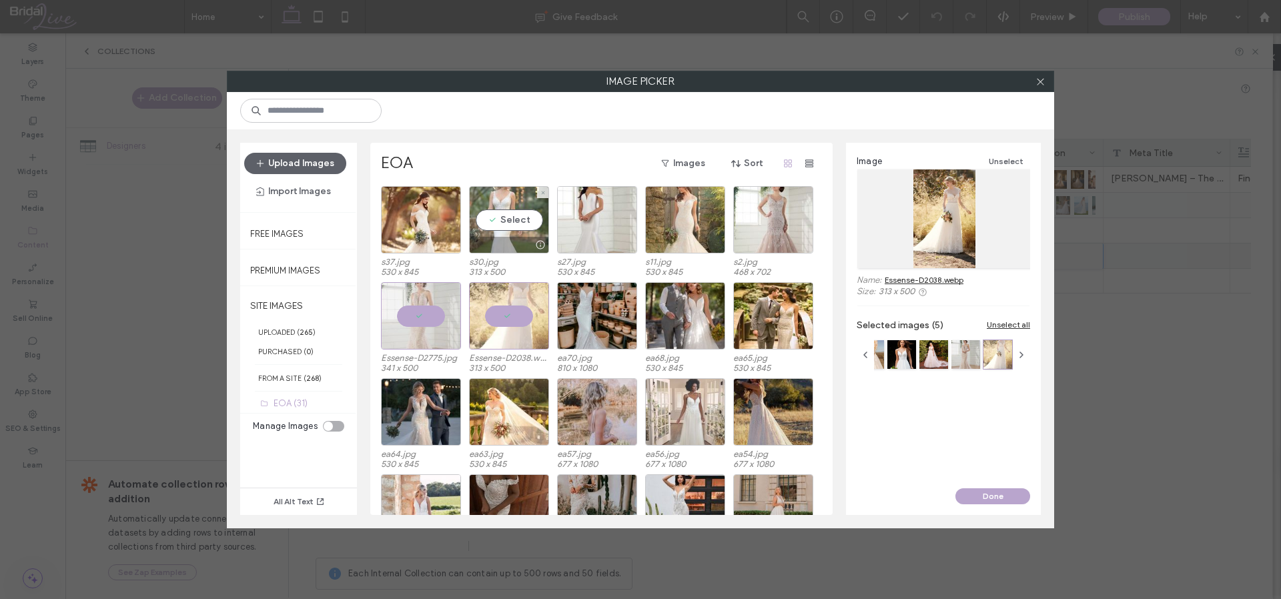
click at [499, 224] on div "Select" at bounding box center [509, 219] width 80 height 67
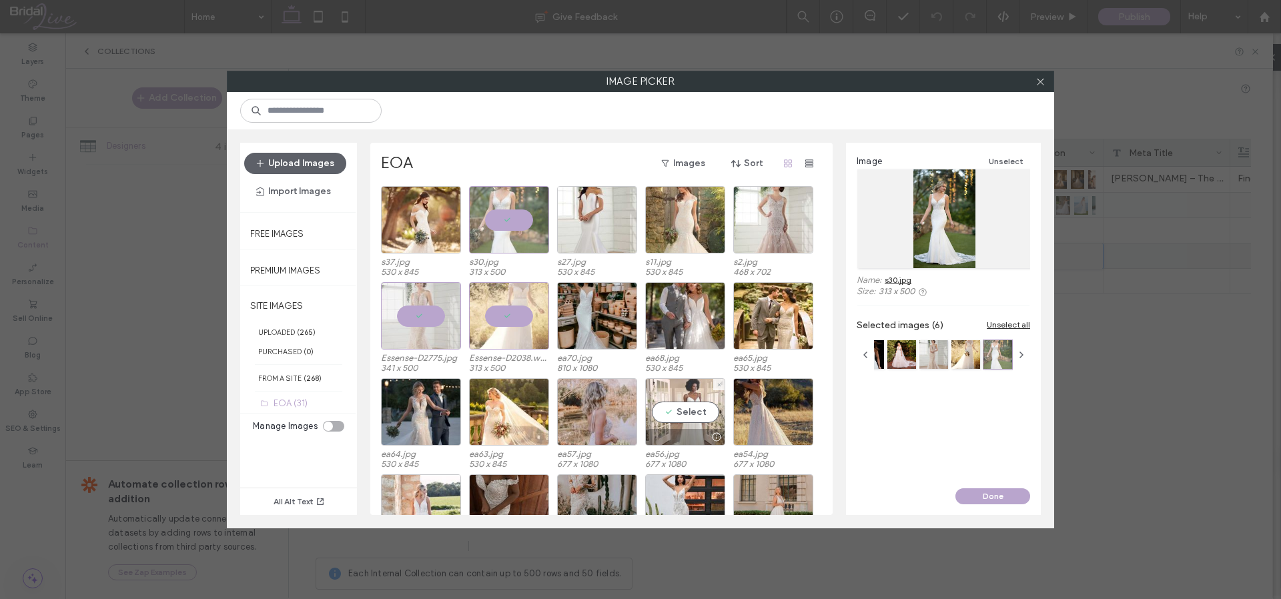
click at [696, 408] on div "Select" at bounding box center [685, 411] width 80 height 67
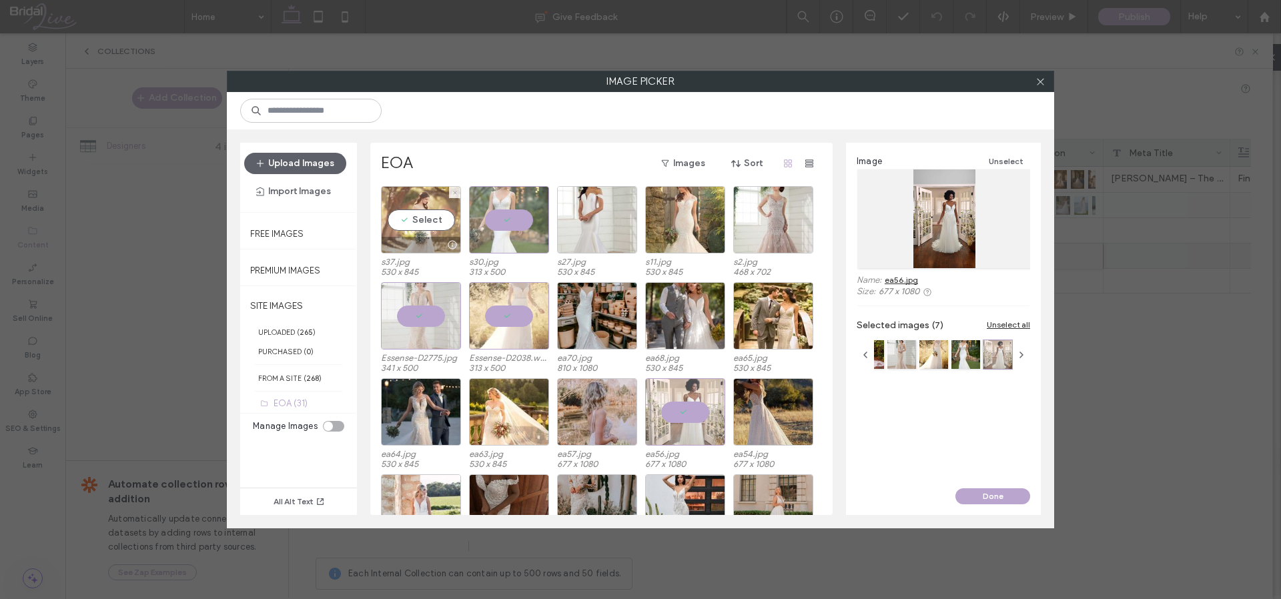
click at [415, 218] on div "Select" at bounding box center [421, 219] width 80 height 67
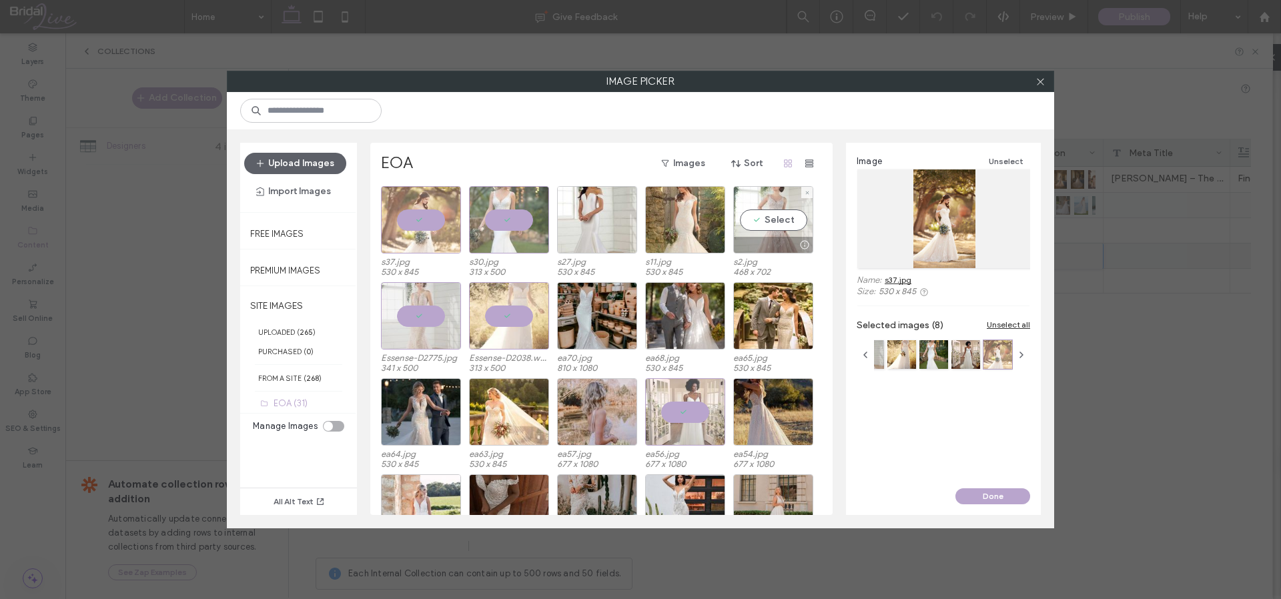
click at [781, 218] on div "Select" at bounding box center [773, 219] width 80 height 67
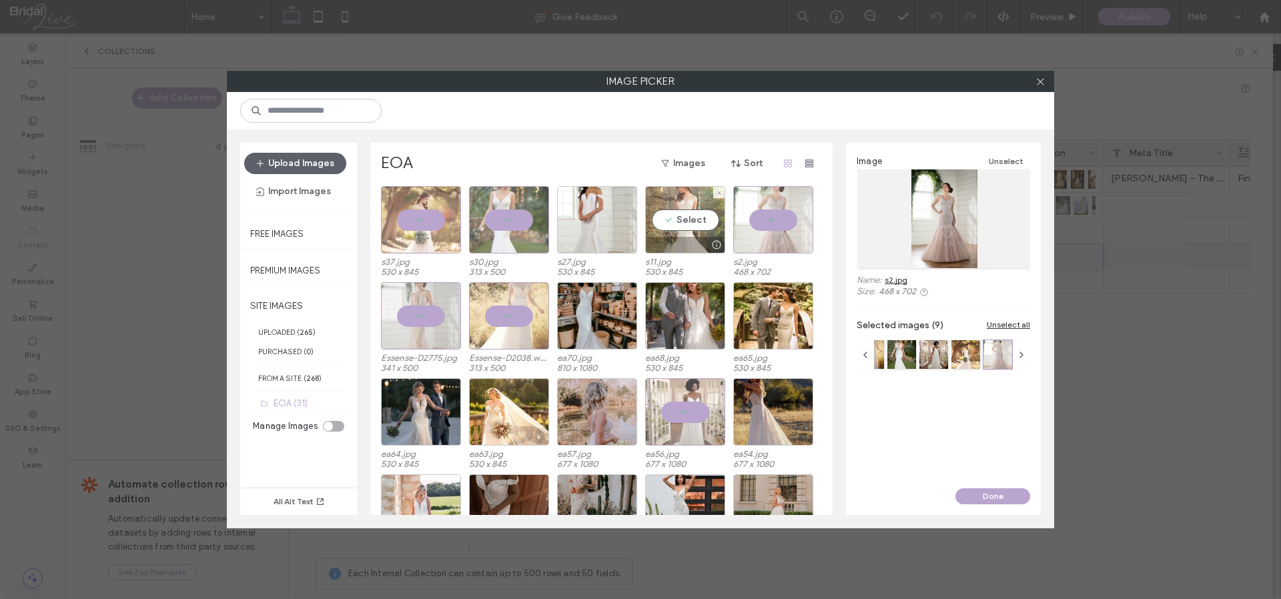
click at [685, 215] on div "Select" at bounding box center [685, 219] width 80 height 67
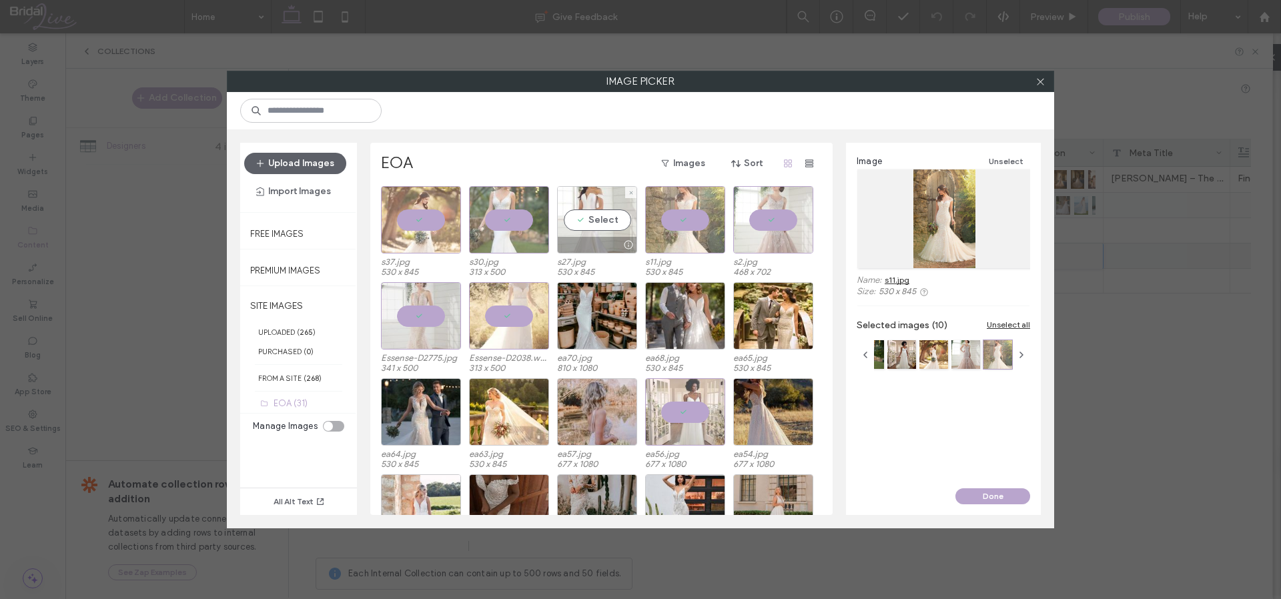
click at [576, 220] on div "Select" at bounding box center [597, 219] width 80 height 67
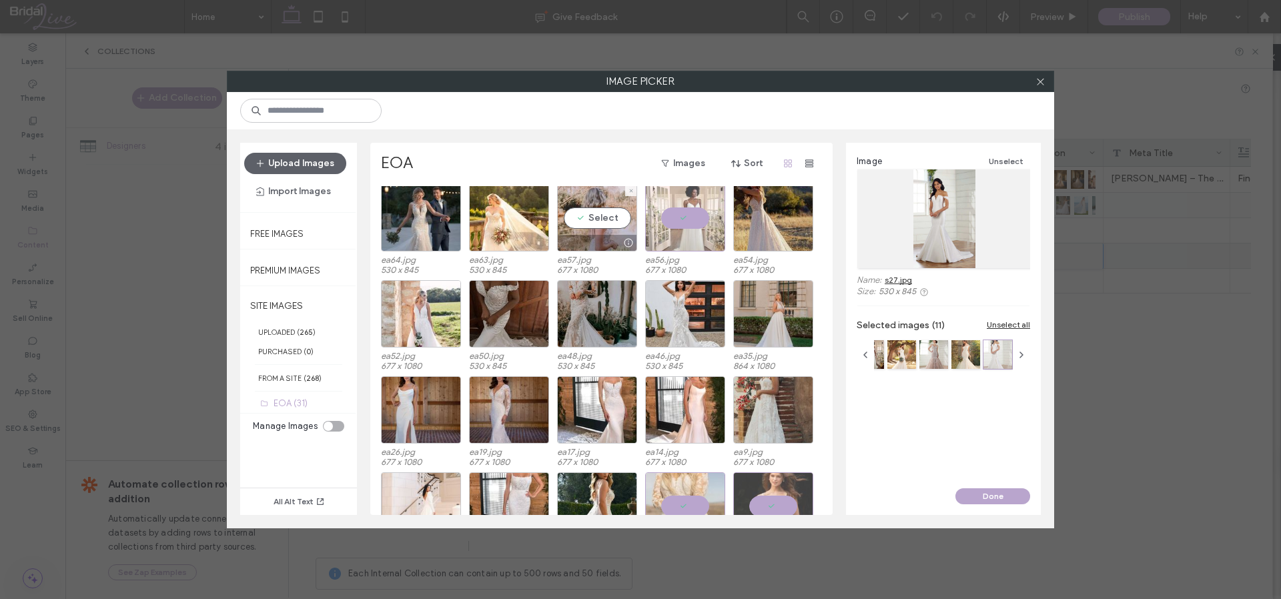
scroll to position [203, 0]
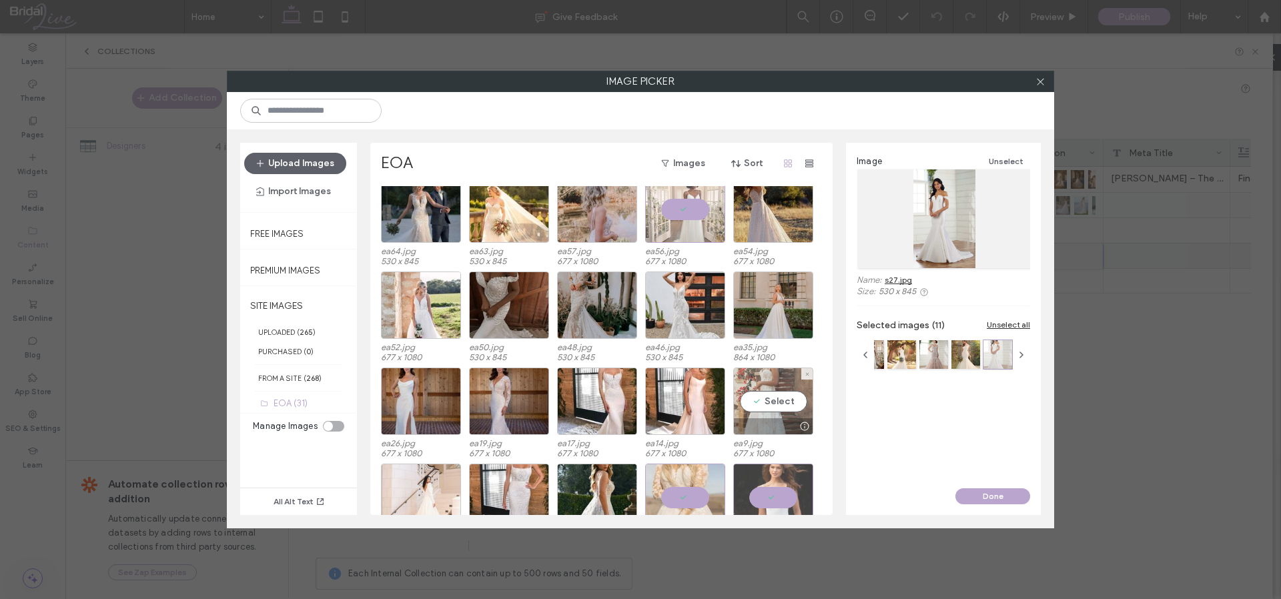
click at [760, 399] on div "Select" at bounding box center [773, 401] width 80 height 67
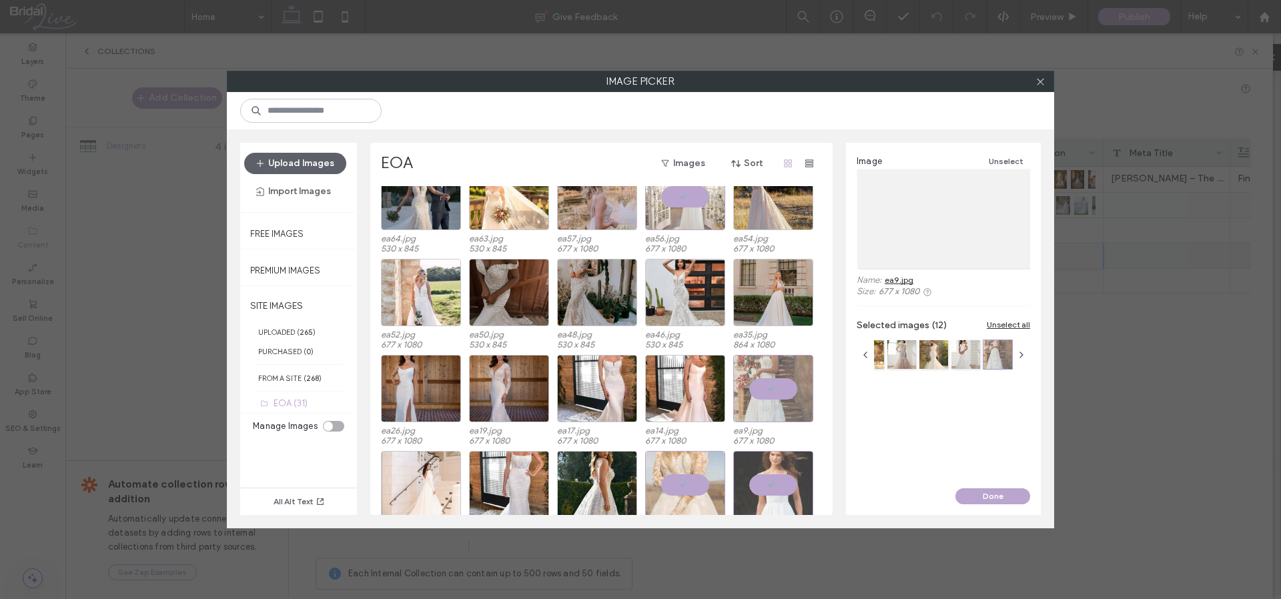
scroll to position [156, 0]
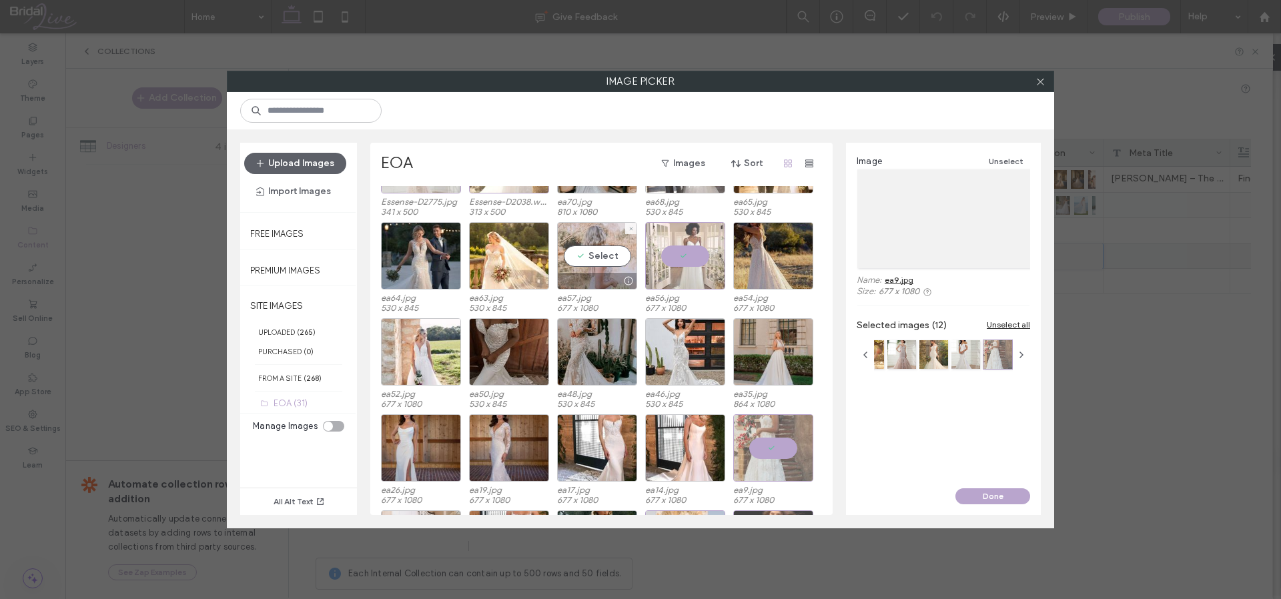
click at [605, 254] on div "Select" at bounding box center [597, 255] width 80 height 67
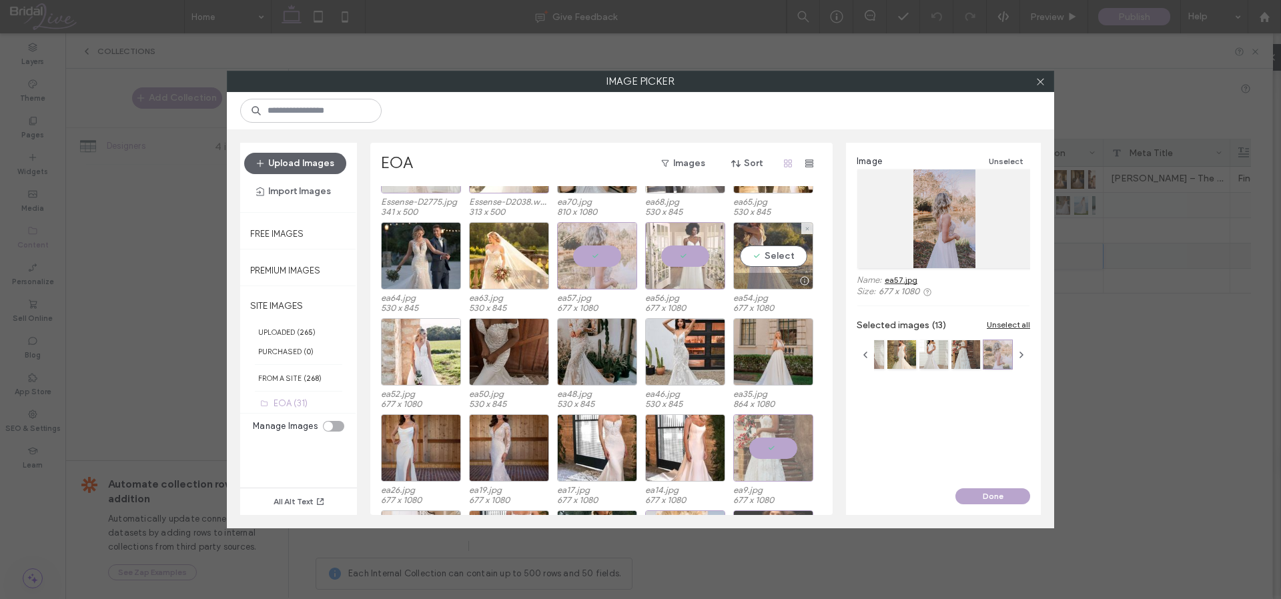
click at [777, 247] on div "Select" at bounding box center [773, 255] width 80 height 67
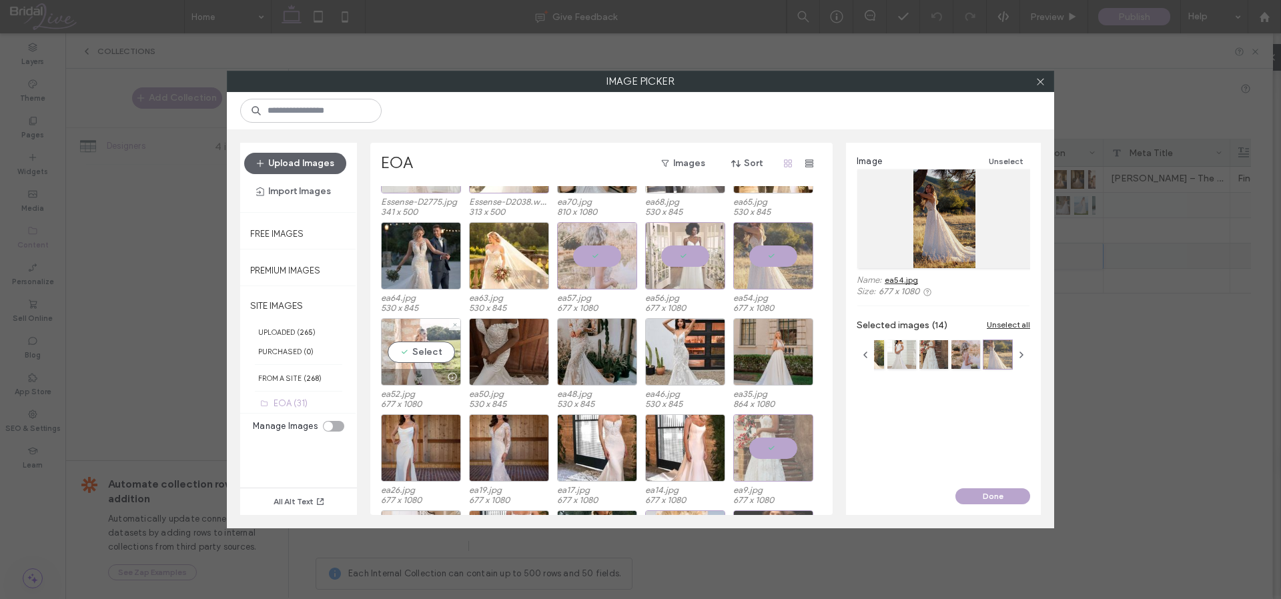
click at [432, 350] on div "Select" at bounding box center [421, 351] width 80 height 67
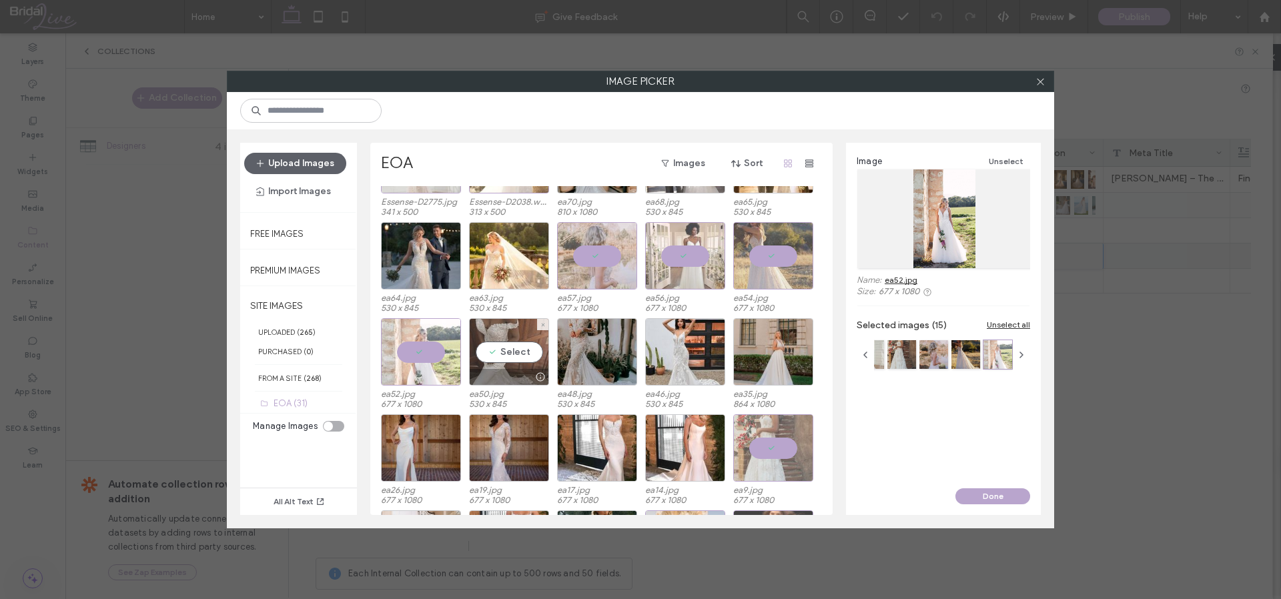
click at [501, 347] on div "Select" at bounding box center [509, 351] width 80 height 67
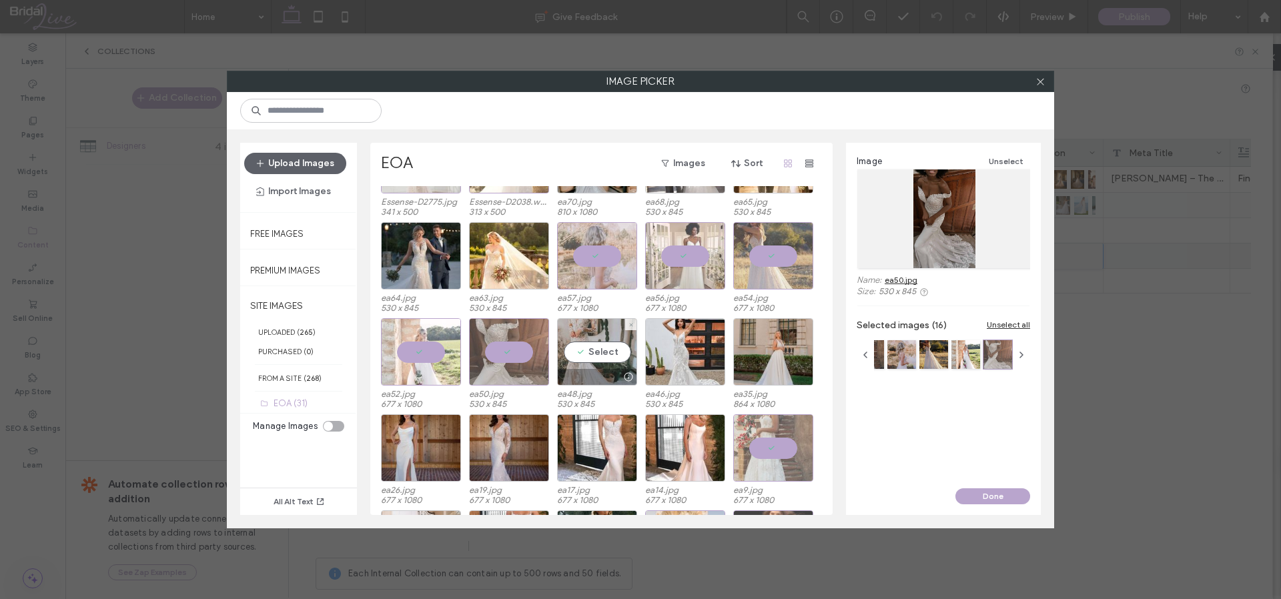
click at [591, 348] on div "Select" at bounding box center [597, 351] width 80 height 67
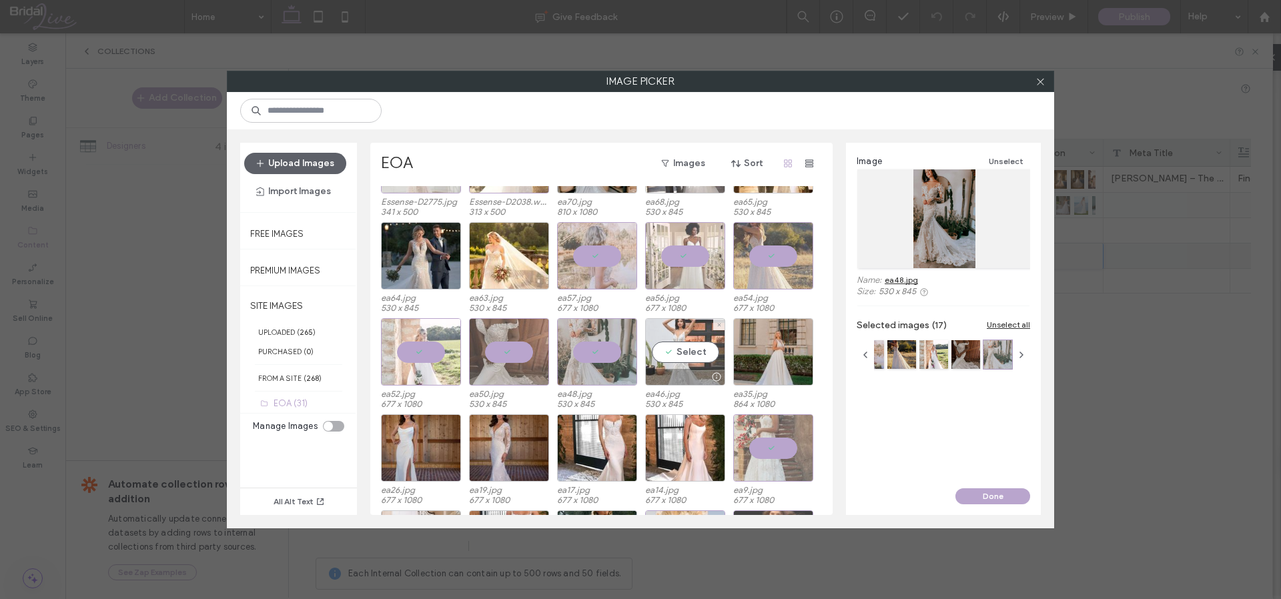
click at [702, 347] on div "Select" at bounding box center [685, 351] width 80 height 67
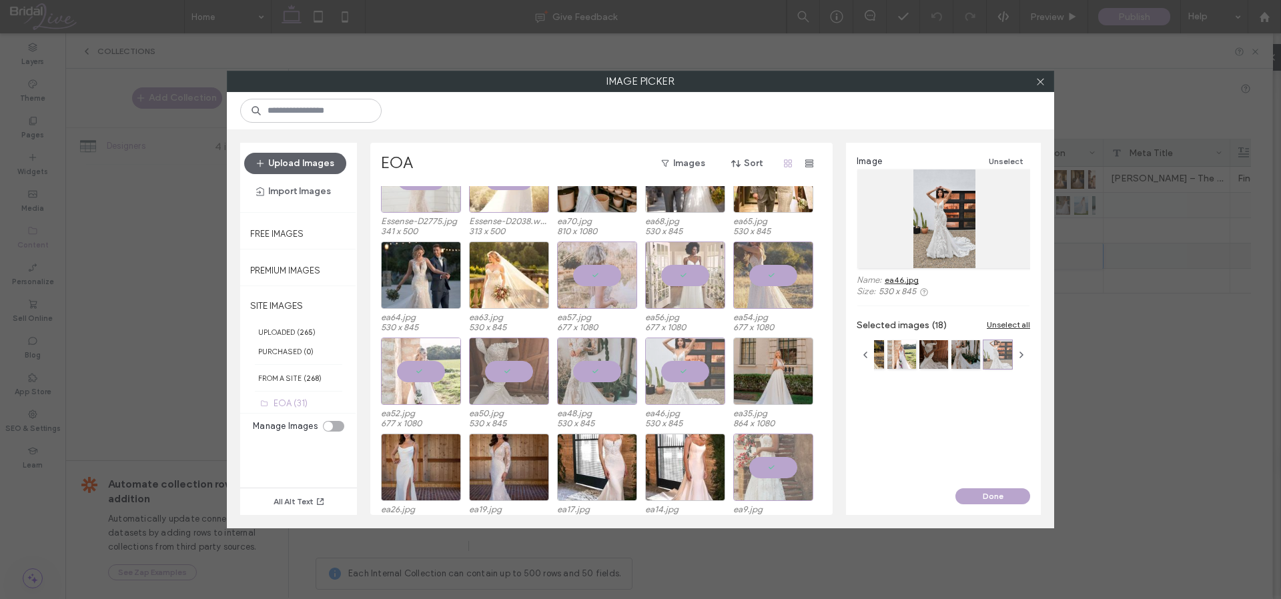
scroll to position [131, 0]
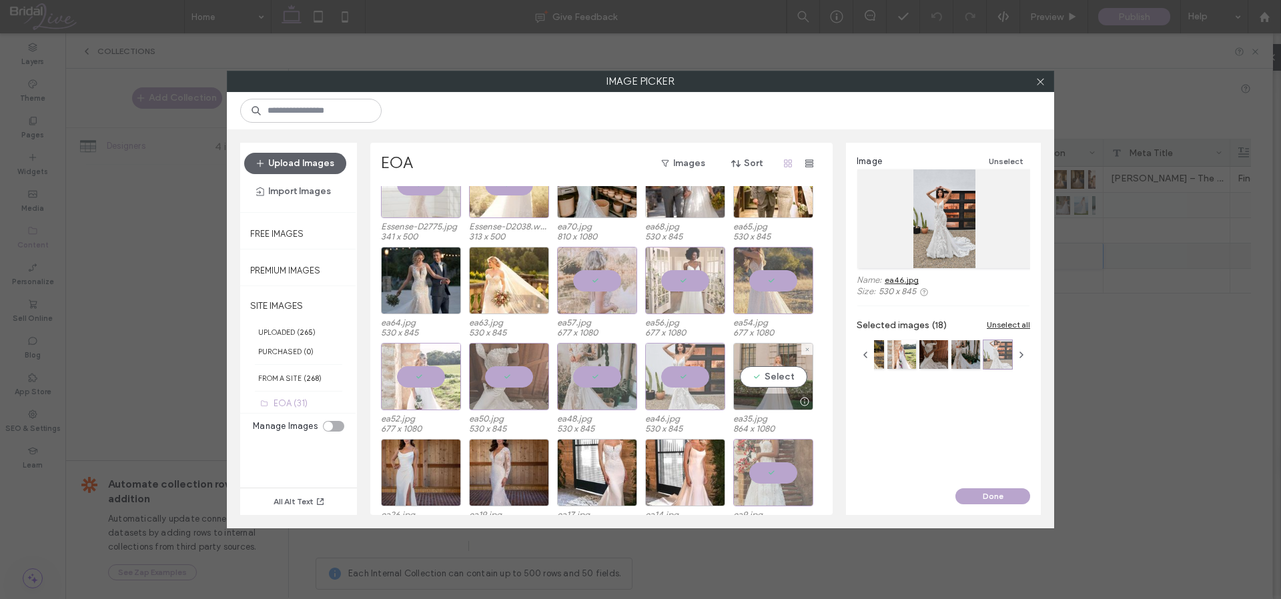
click at [783, 374] on div "Select" at bounding box center [773, 376] width 80 height 67
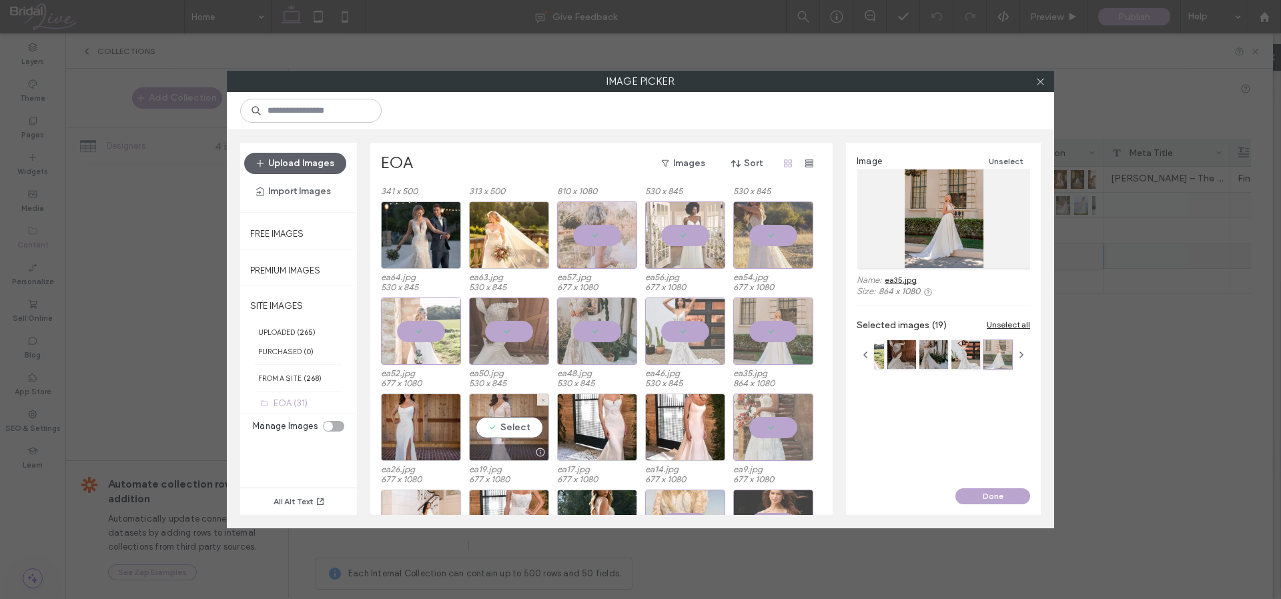
scroll to position [202, 0]
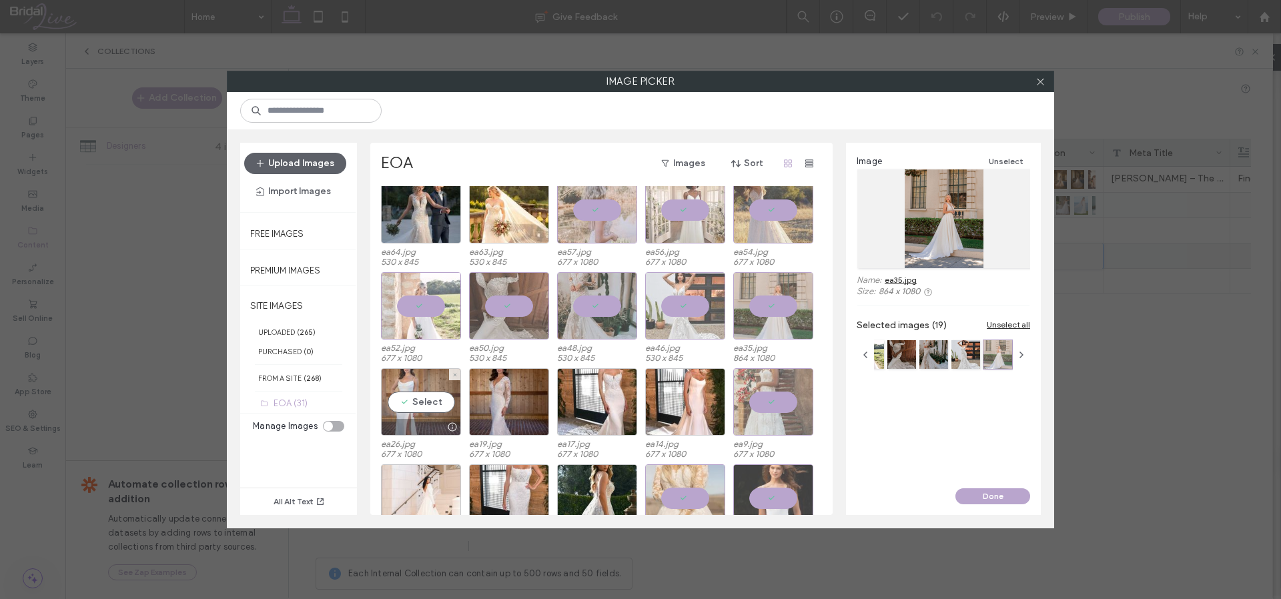
click at [414, 396] on div "Select" at bounding box center [421, 401] width 80 height 67
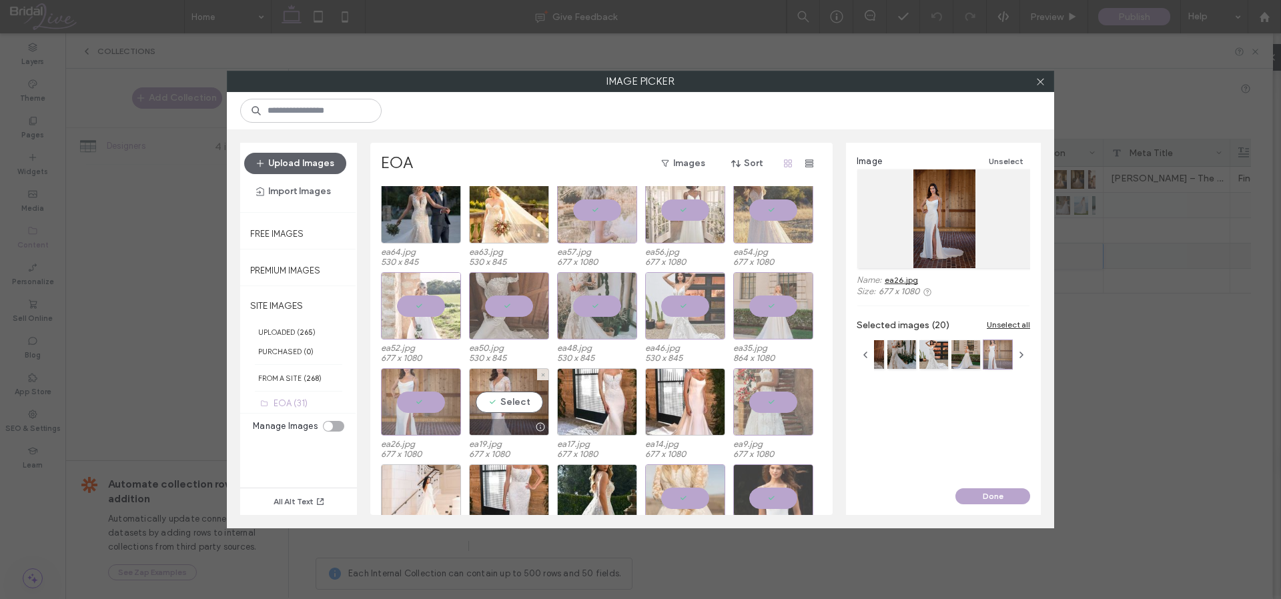
click at [499, 404] on div "Select" at bounding box center [509, 401] width 80 height 67
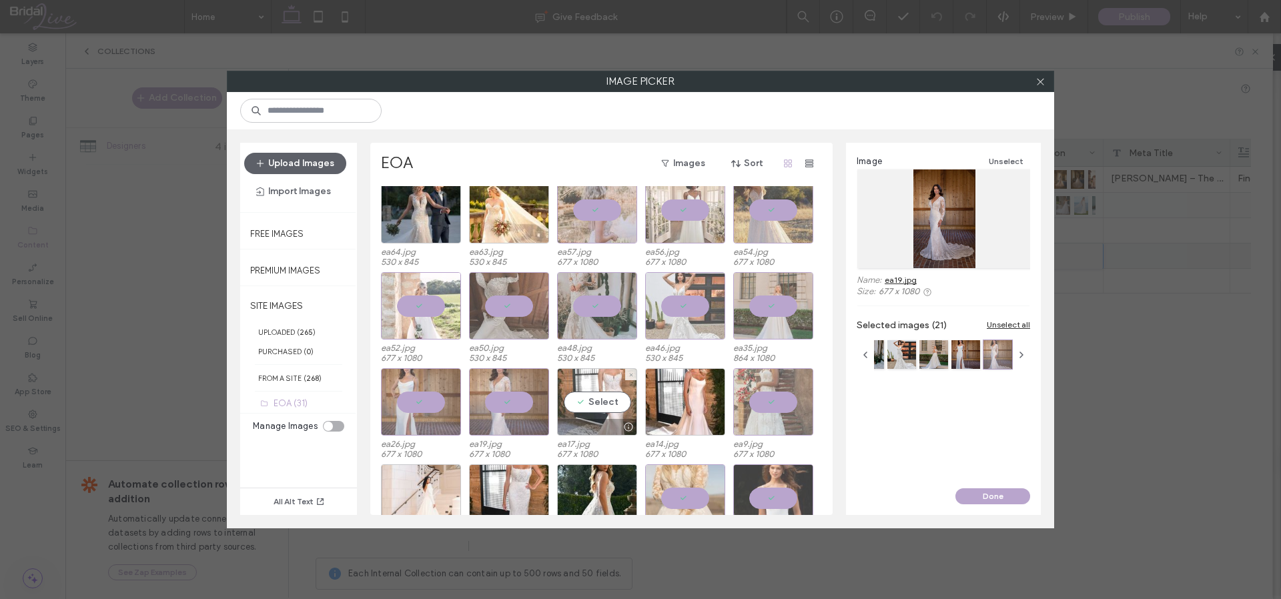
click at [599, 398] on div "Select" at bounding box center [597, 401] width 80 height 67
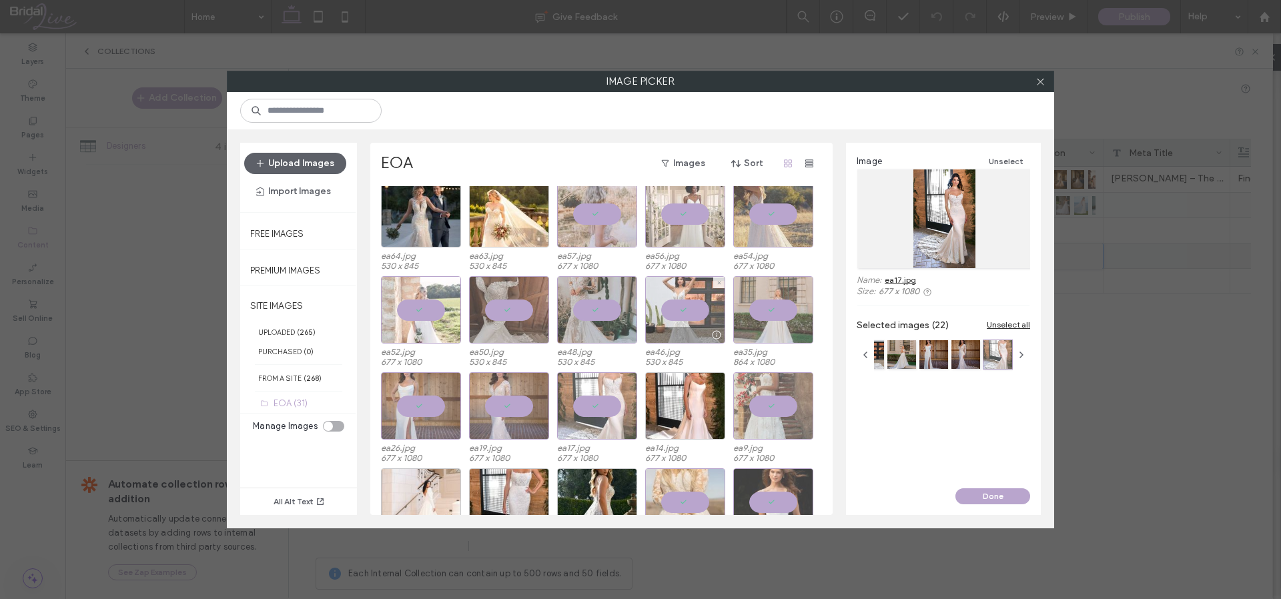
scroll to position [202, 0]
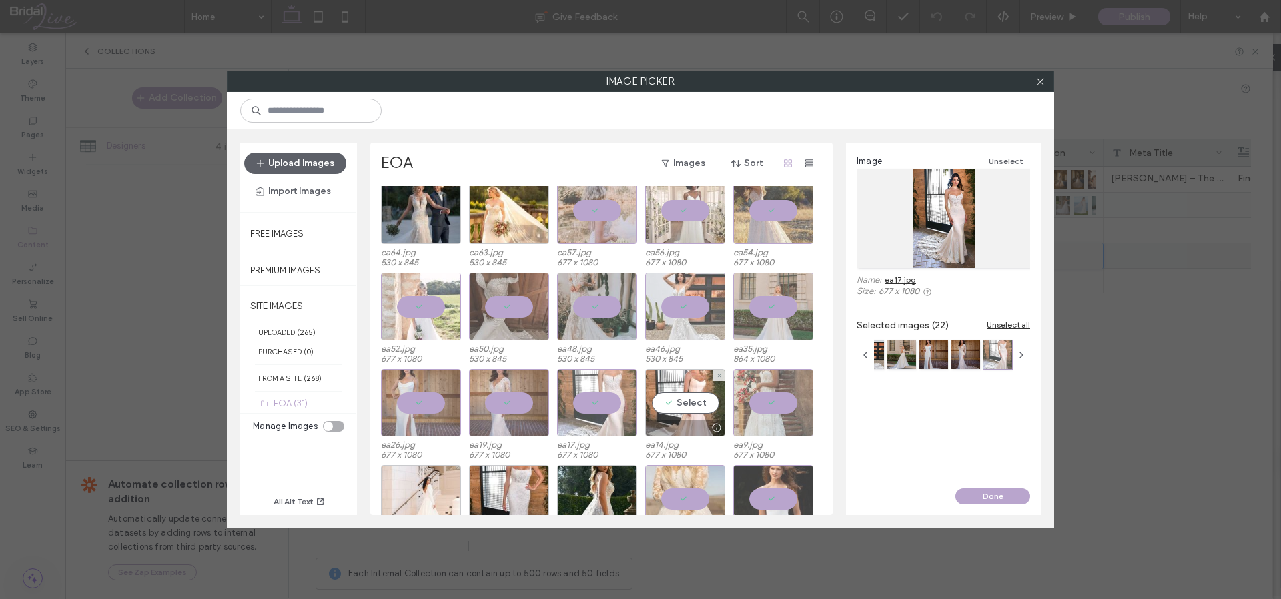
click at [687, 398] on div "Select" at bounding box center [685, 402] width 80 height 67
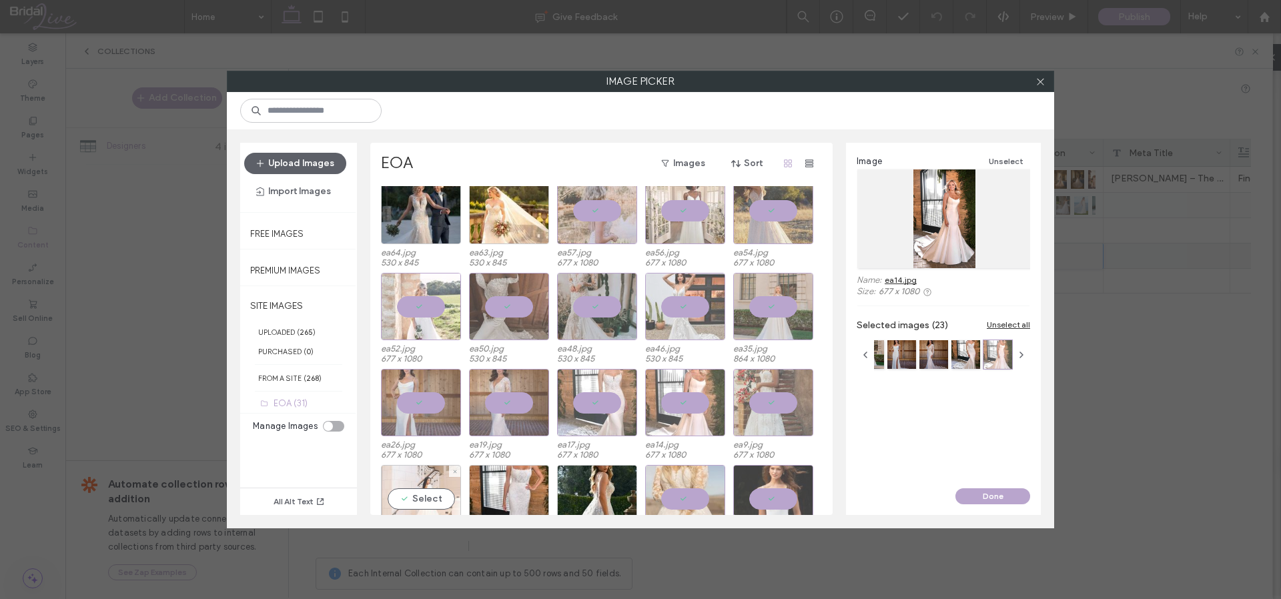
click at [424, 493] on div "Select" at bounding box center [421, 498] width 80 height 67
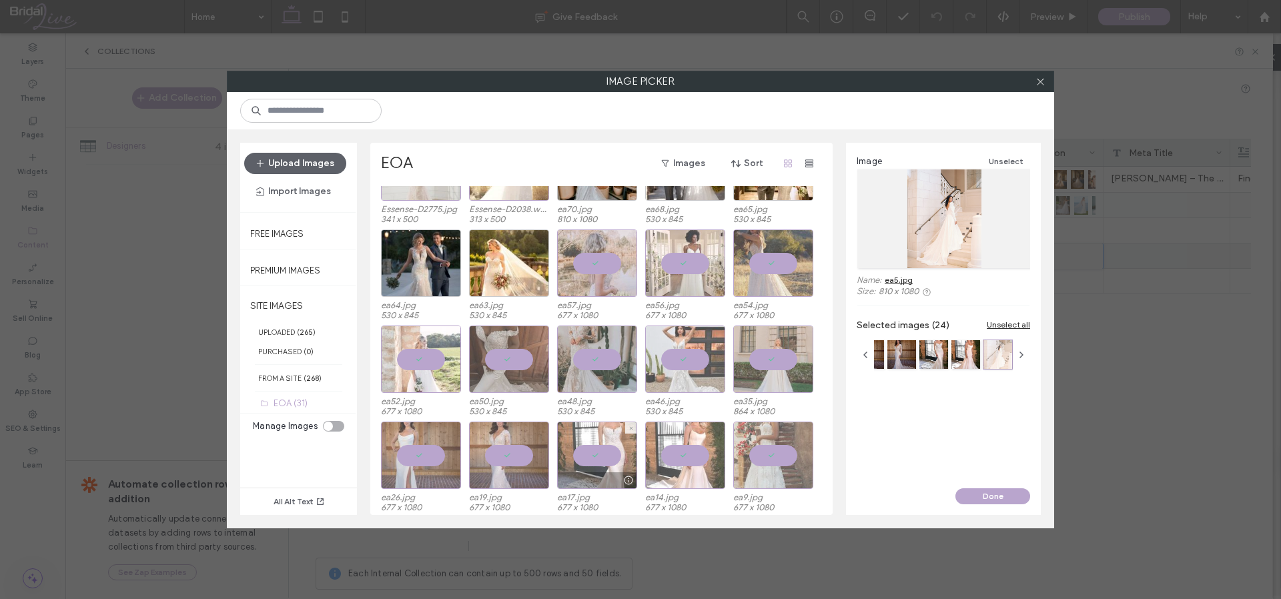
scroll to position [326, 0]
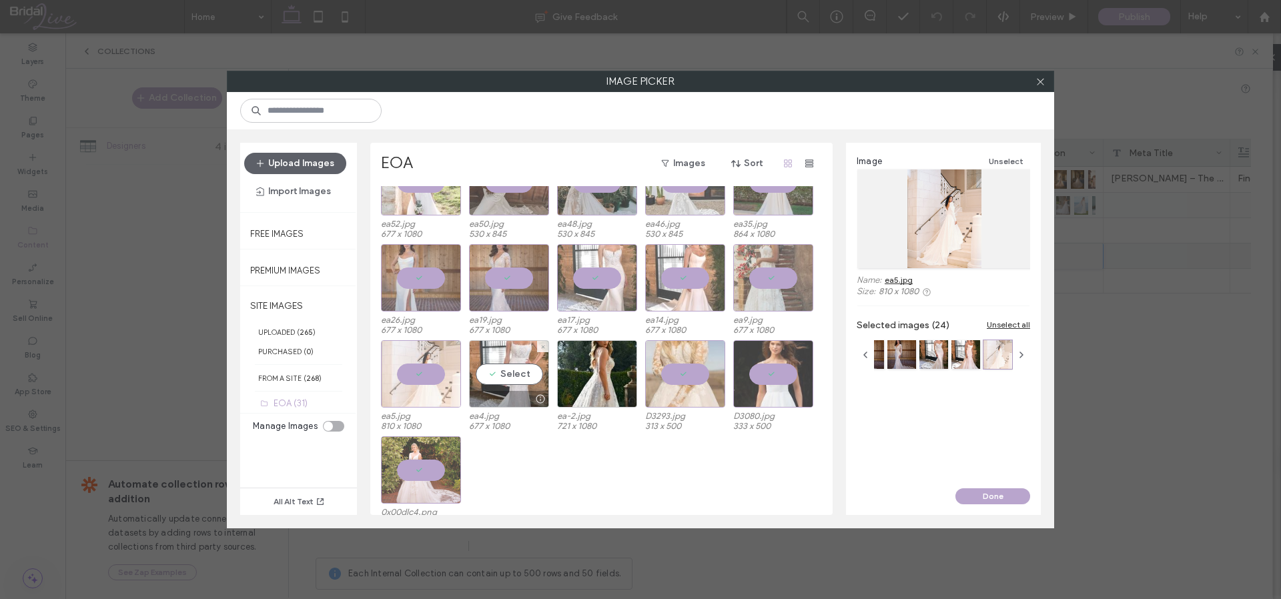
click at [505, 377] on div "Select" at bounding box center [509, 373] width 80 height 67
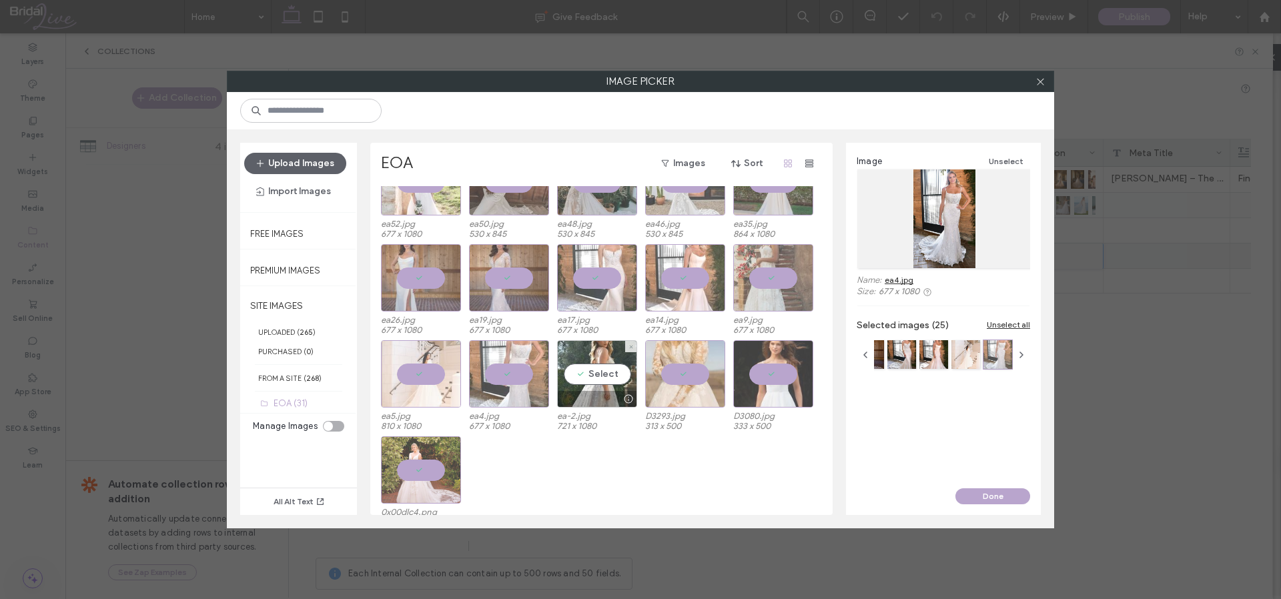
click at [591, 372] on div "Select" at bounding box center [597, 373] width 80 height 67
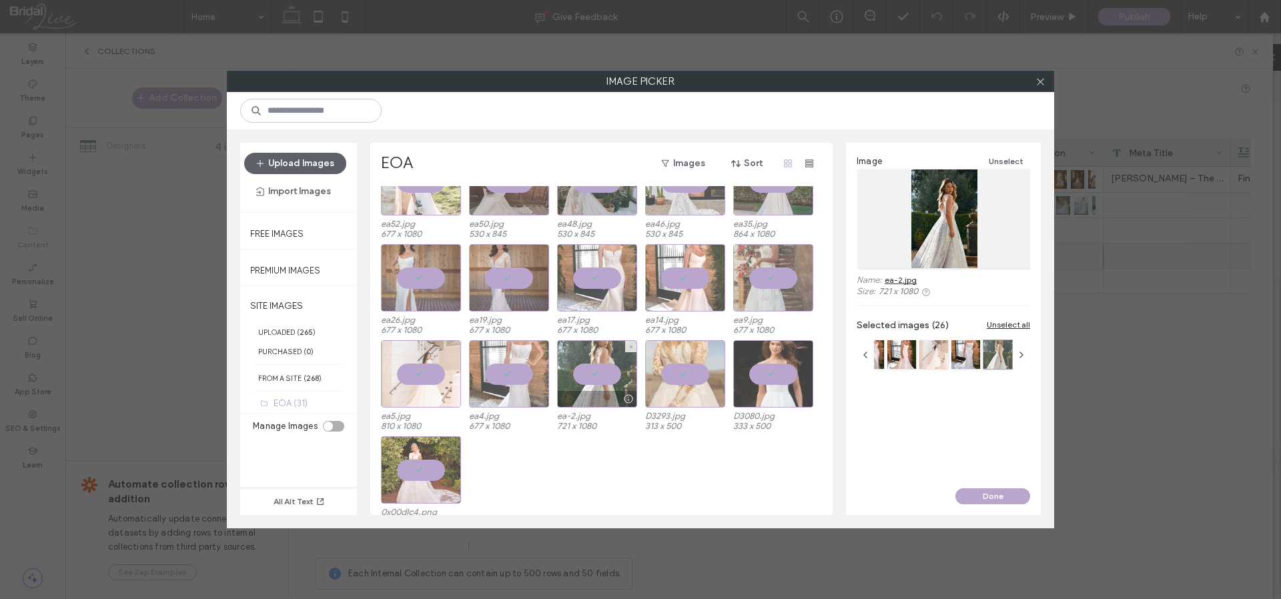
scroll to position [0, 0]
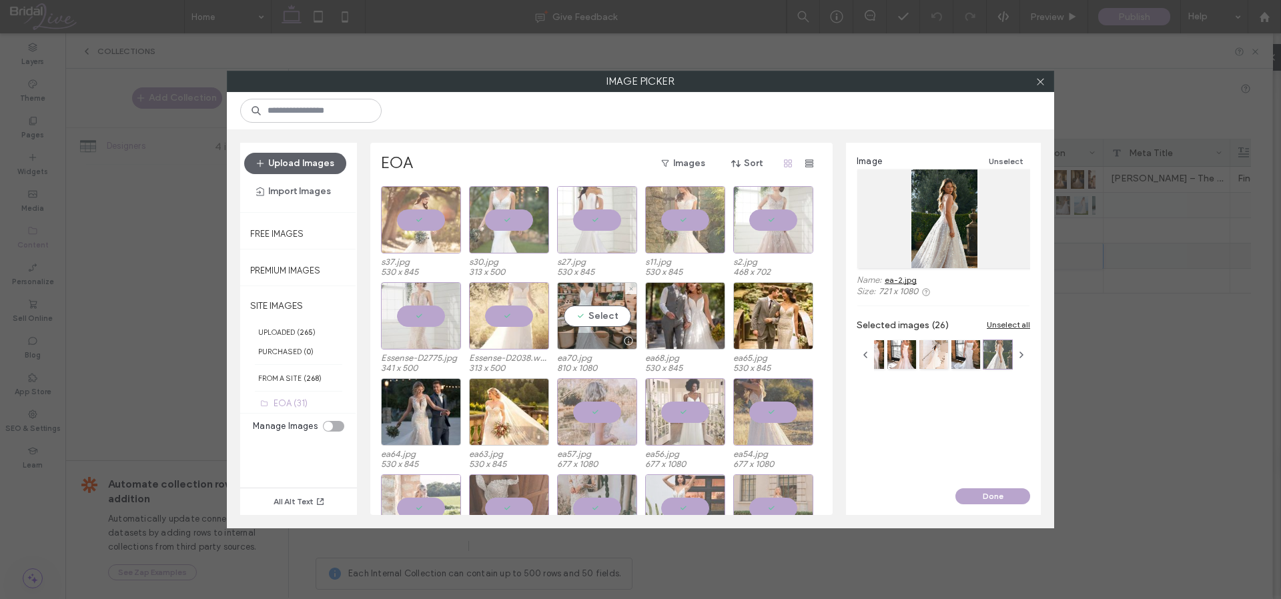
click at [597, 312] on div "Select" at bounding box center [597, 315] width 80 height 67
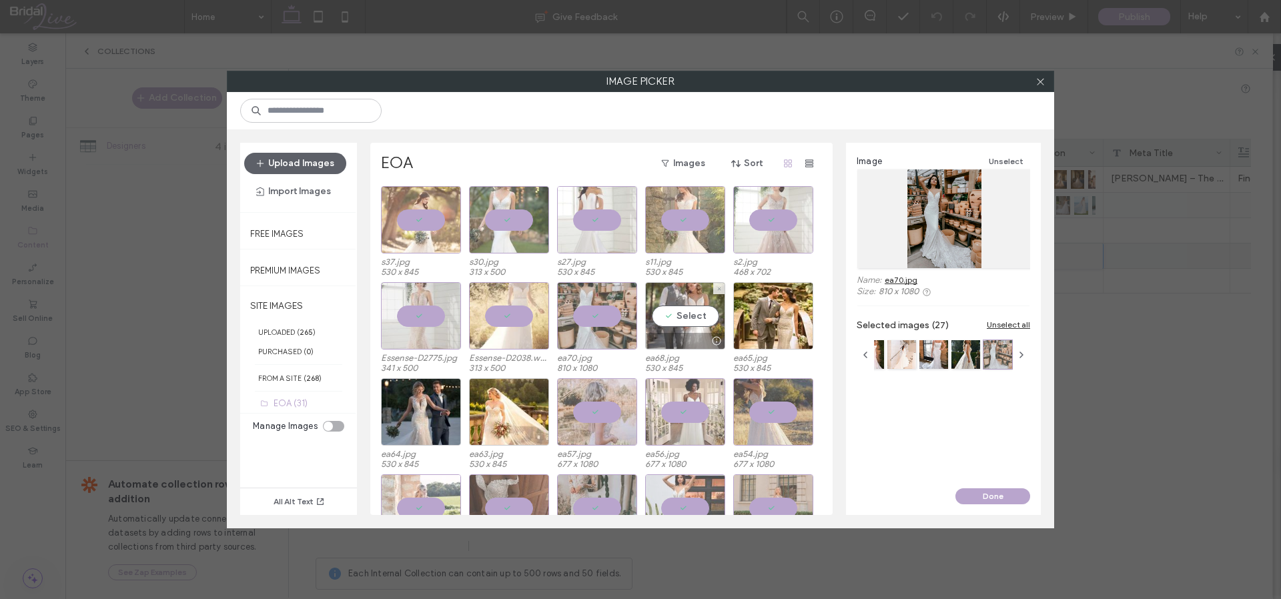
click at [687, 312] on div "Select" at bounding box center [685, 315] width 80 height 67
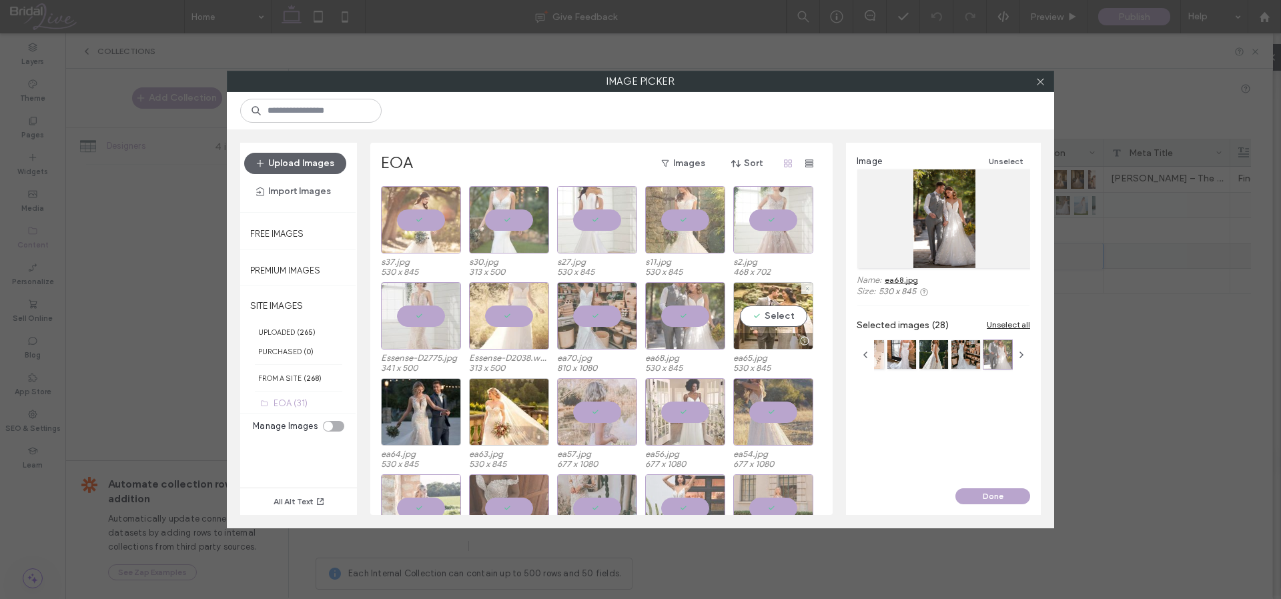
click at [780, 317] on div "Select" at bounding box center [773, 315] width 80 height 67
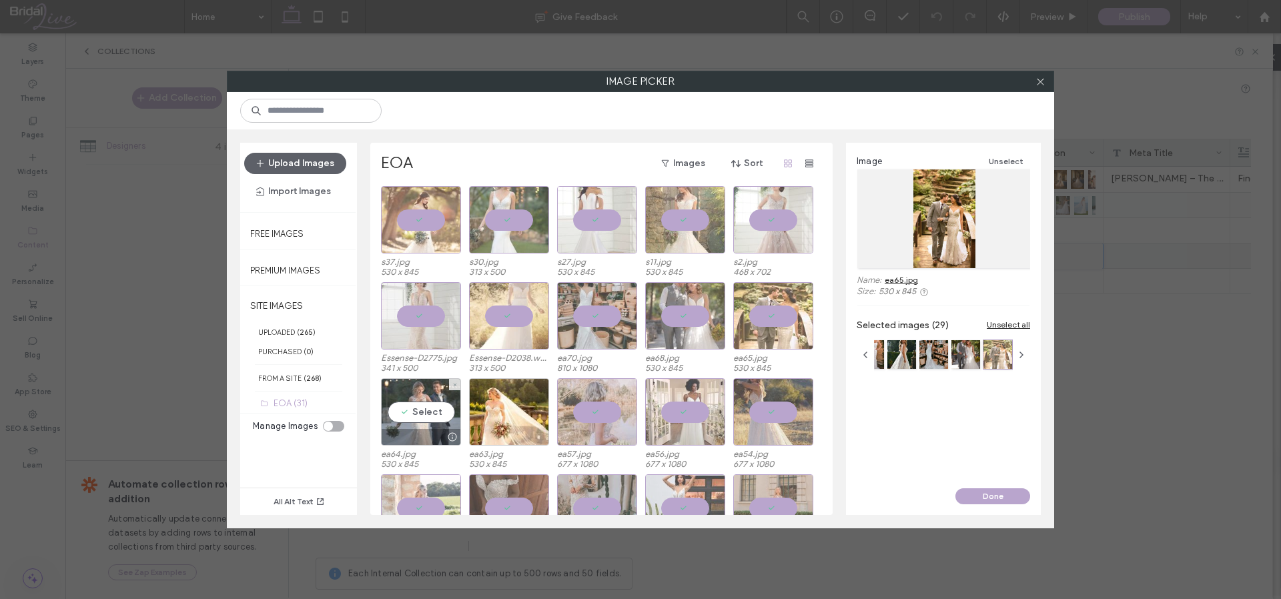
click at [405, 412] on div "Select" at bounding box center [421, 411] width 80 height 67
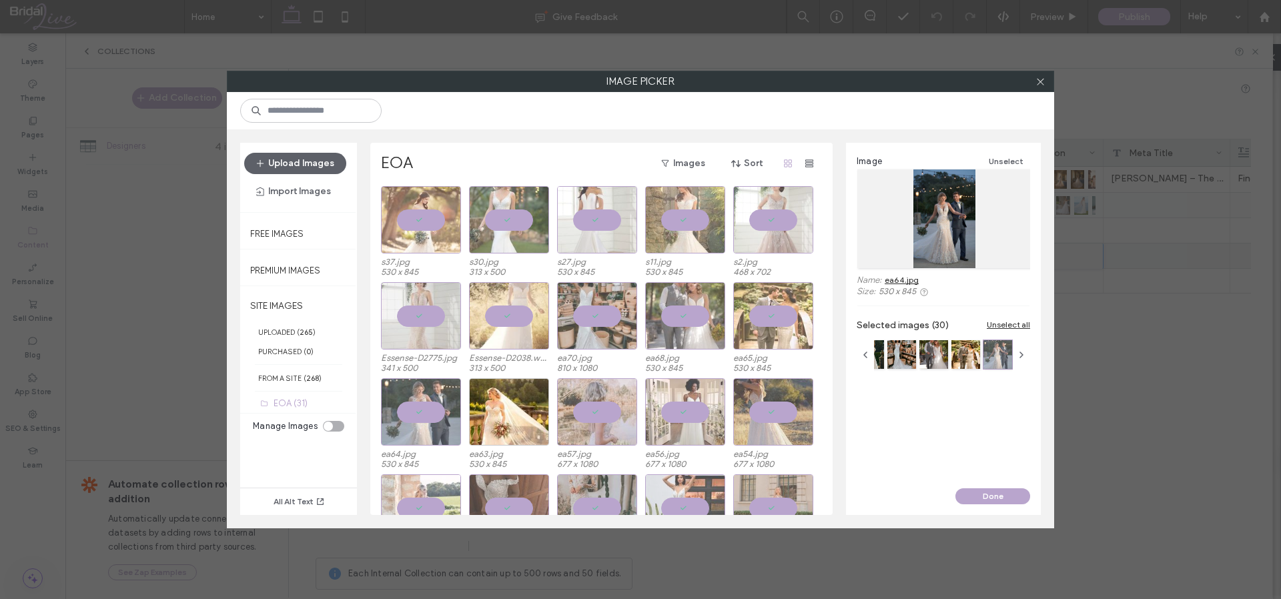
click at [417, 408] on div at bounding box center [421, 411] width 80 height 67
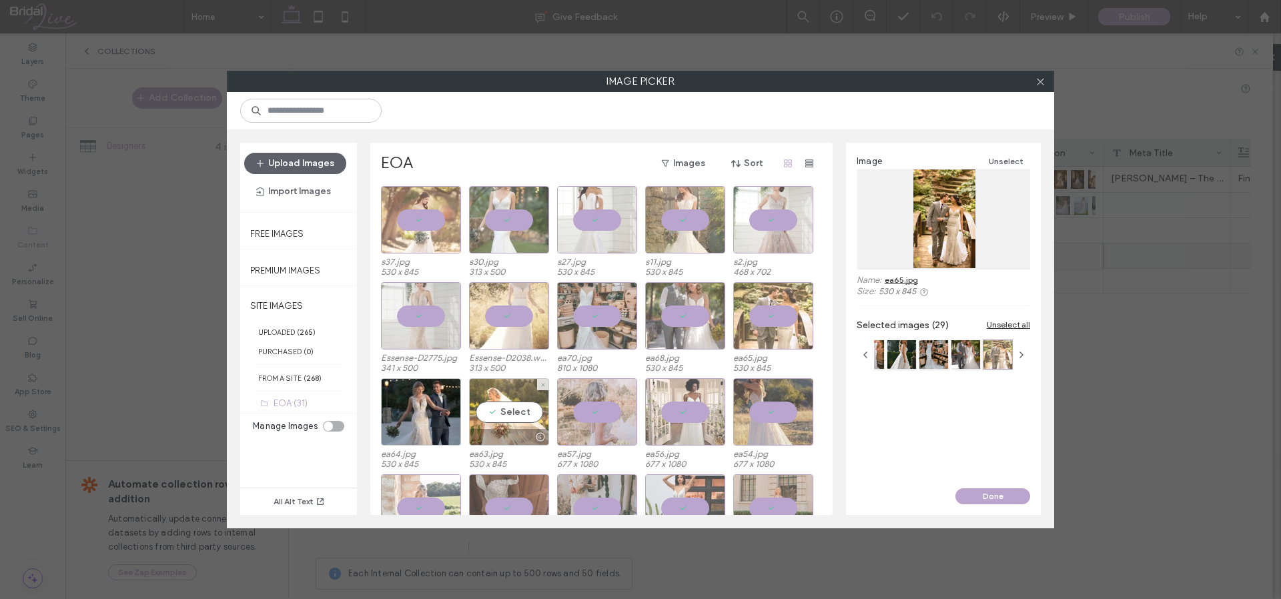
click at [501, 409] on div "Select" at bounding box center [509, 411] width 80 height 67
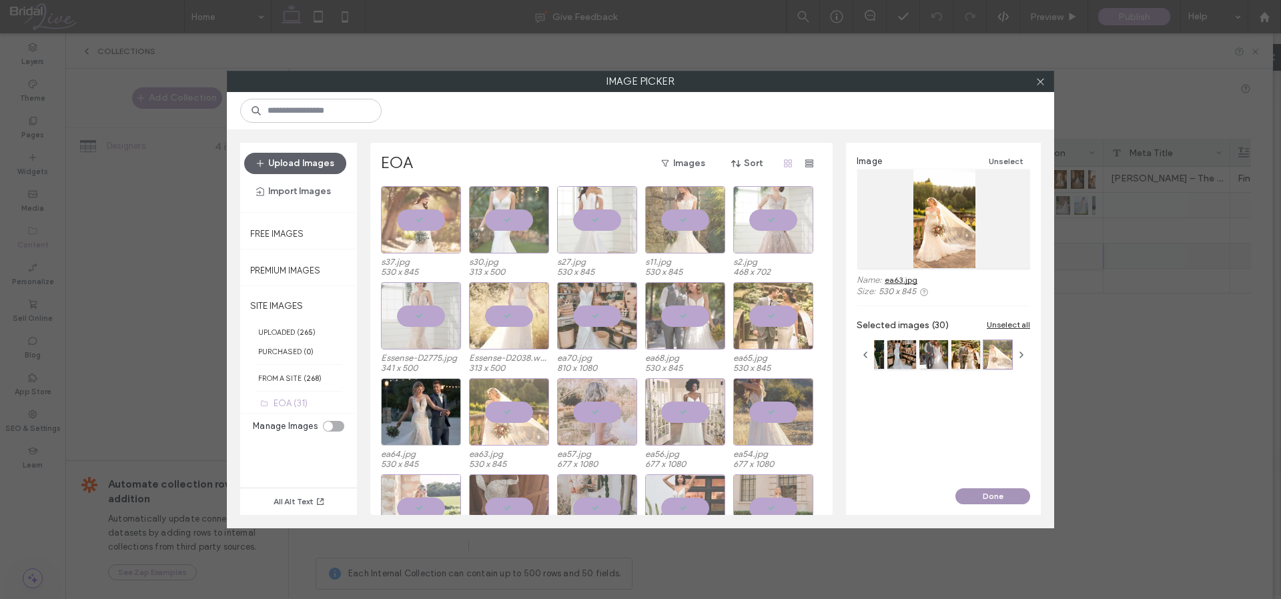
click at [987, 495] on button "Done" at bounding box center [993, 497] width 75 height 16
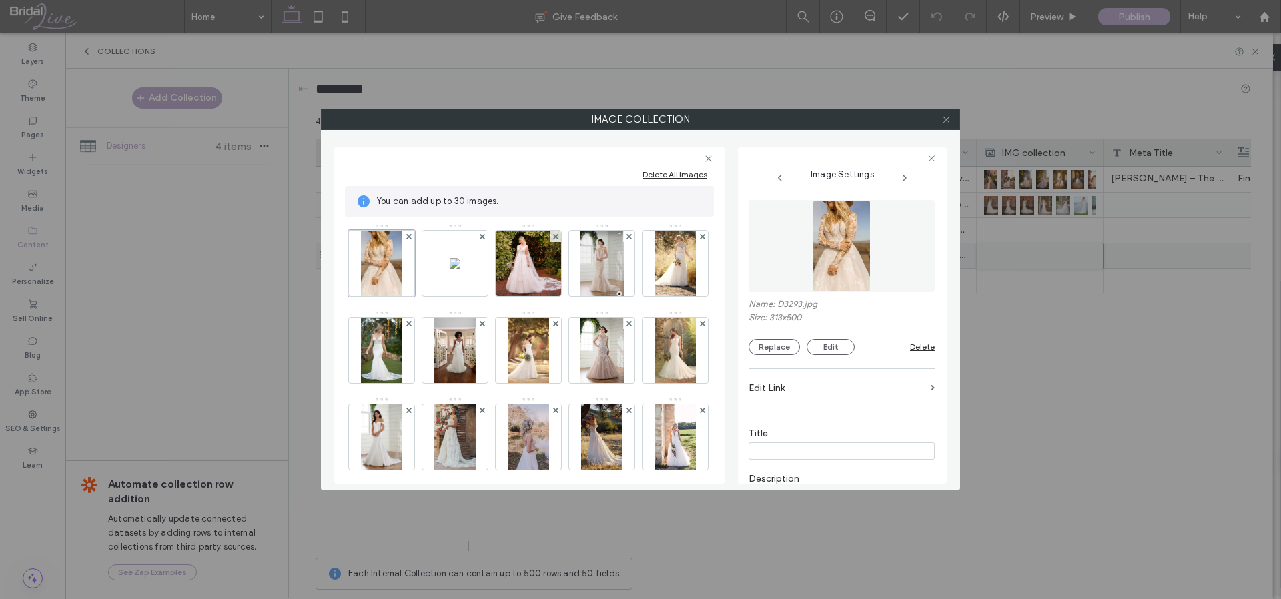
click at [948, 119] on icon at bounding box center [947, 120] width 10 height 10
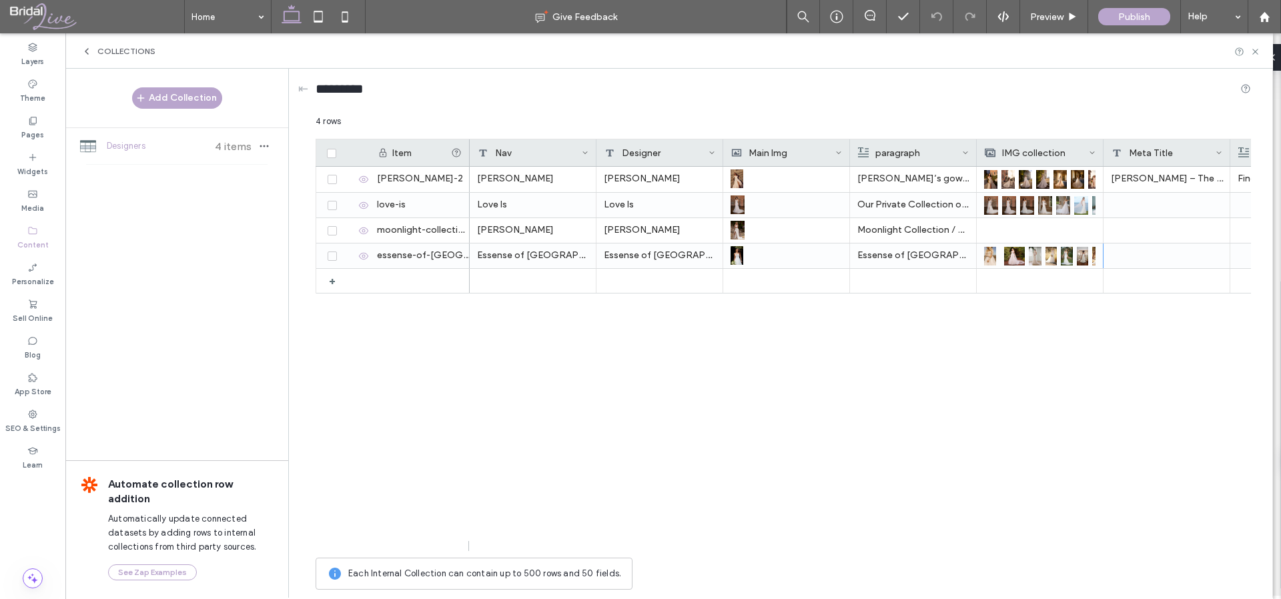
scroll to position [0, 152]
